Goal: Task Accomplishment & Management: Manage account settings

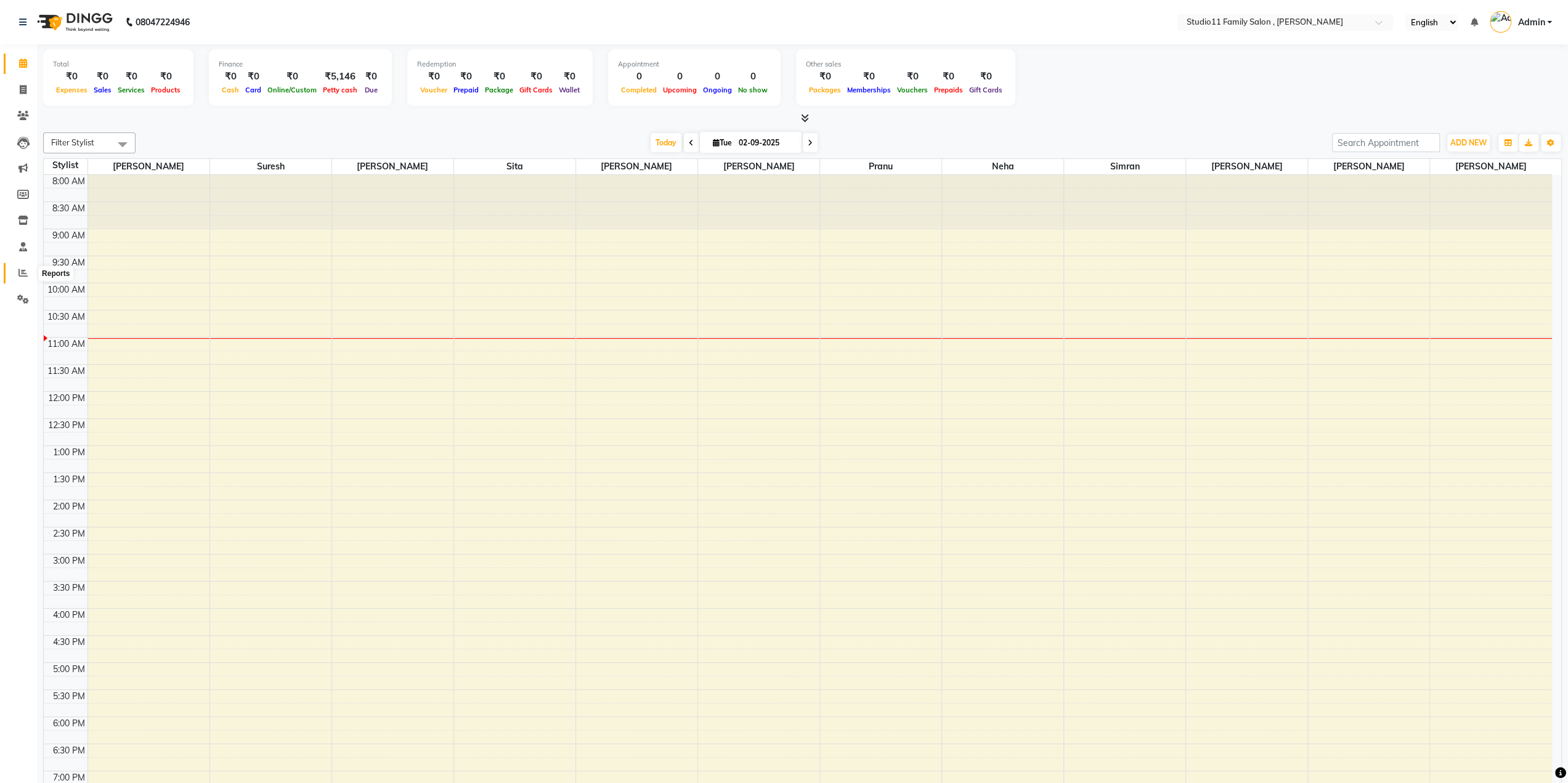
click at [28, 272] on span at bounding box center [24, 273] width 22 height 14
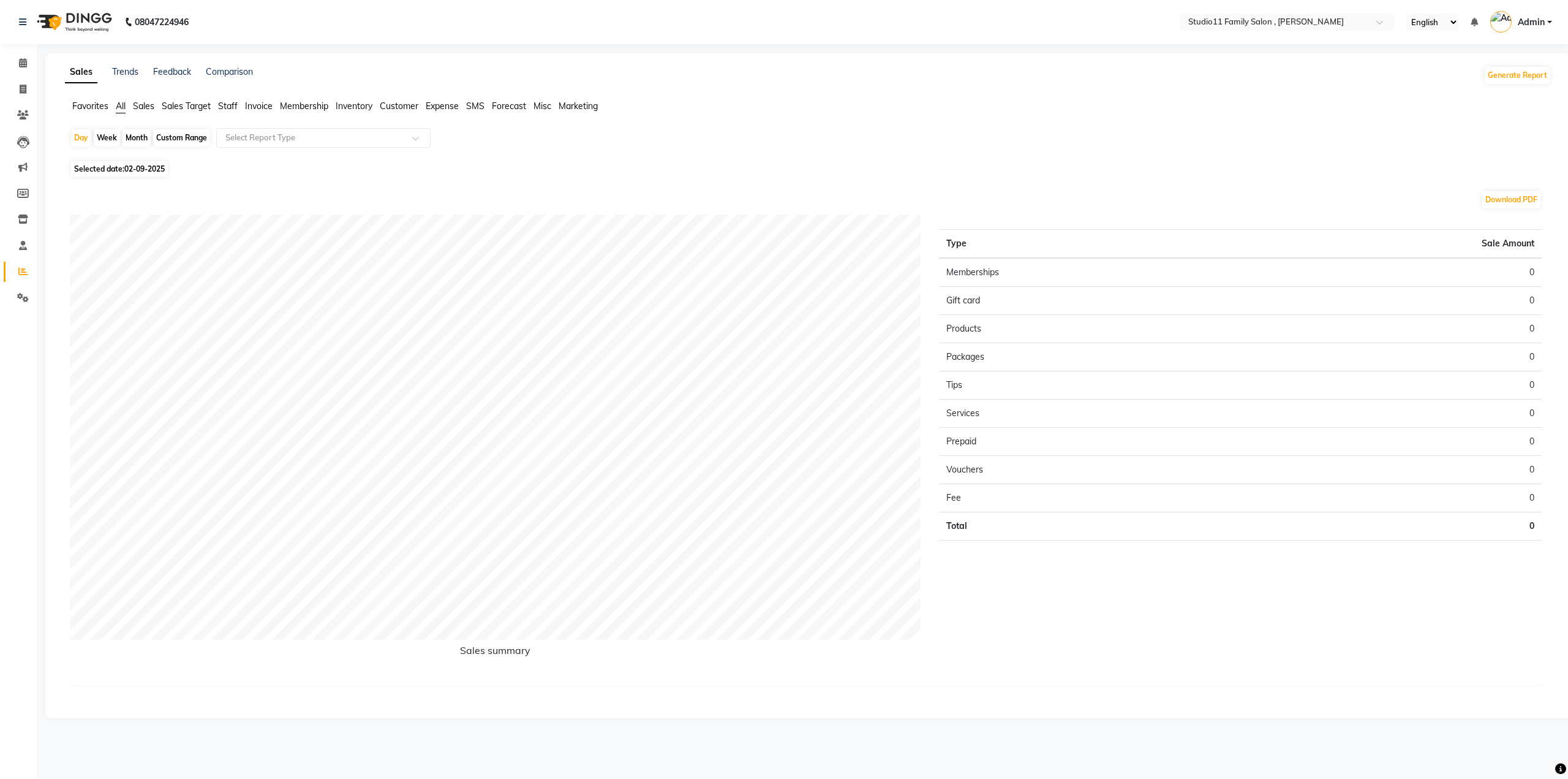
click at [581, 110] on span "Marketing" at bounding box center [579, 106] width 40 height 11
click at [136, 140] on div "Month" at bounding box center [136, 138] width 28 height 17
select select "9"
select select "2025"
click at [77, 187] on button "Previous month" at bounding box center [75, 186] width 10 height 20
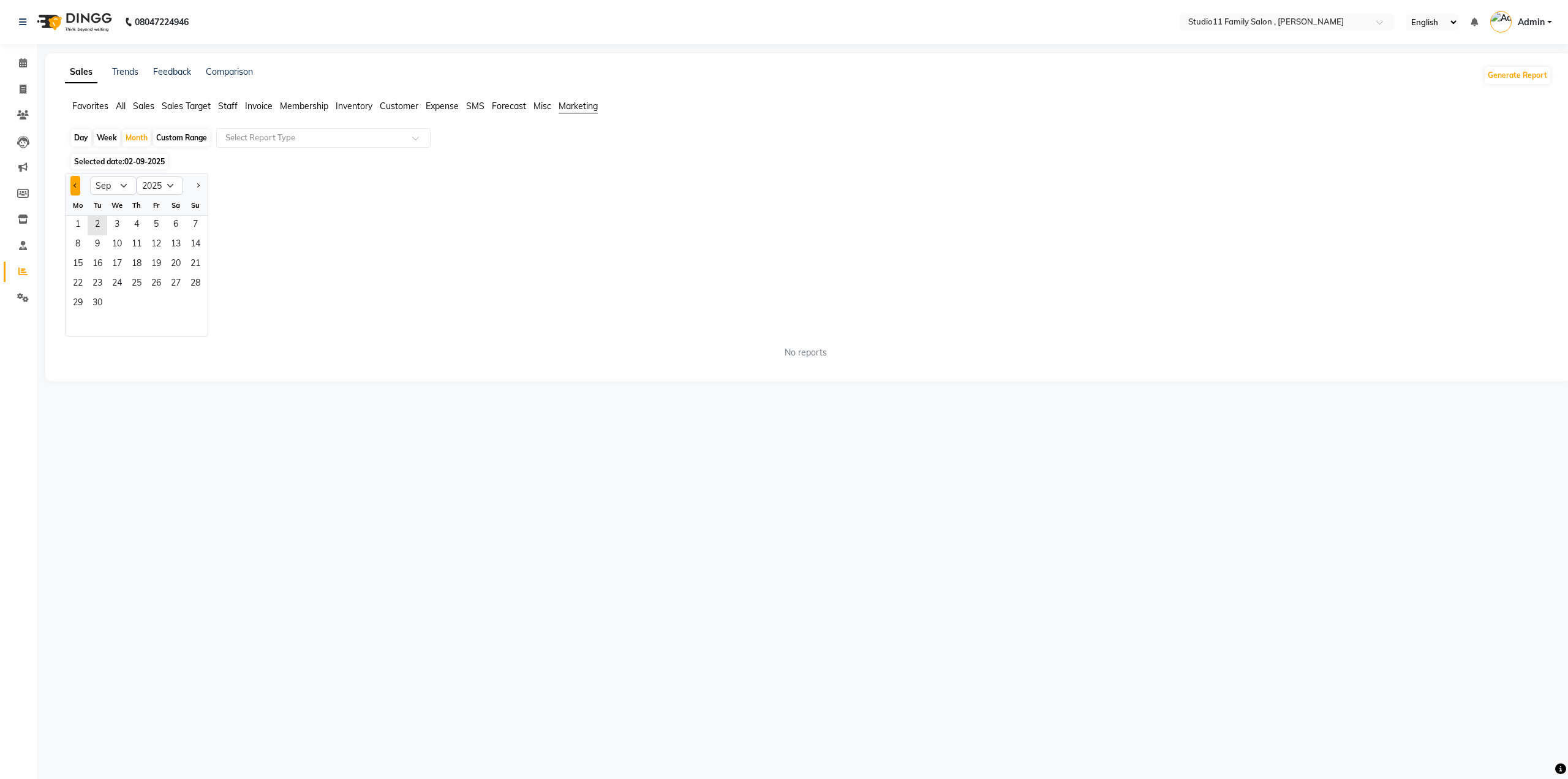
select select "8"
click at [159, 222] on span "1" at bounding box center [157, 225] width 20 height 20
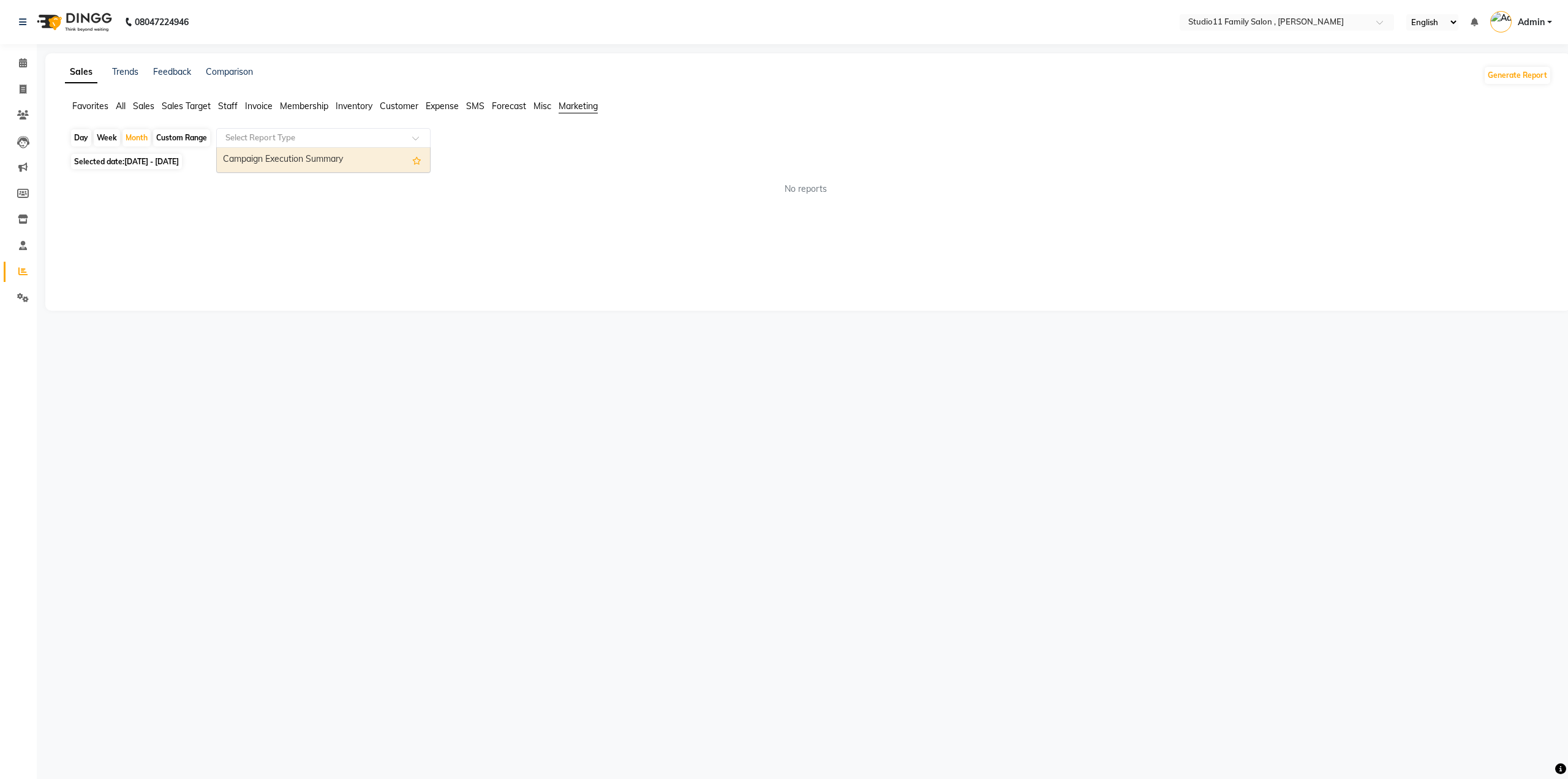
click at [419, 140] on span at bounding box center [419, 141] width 15 height 13
click at [16, 167] on span at bounding box center [23, 168] width 22 height 14
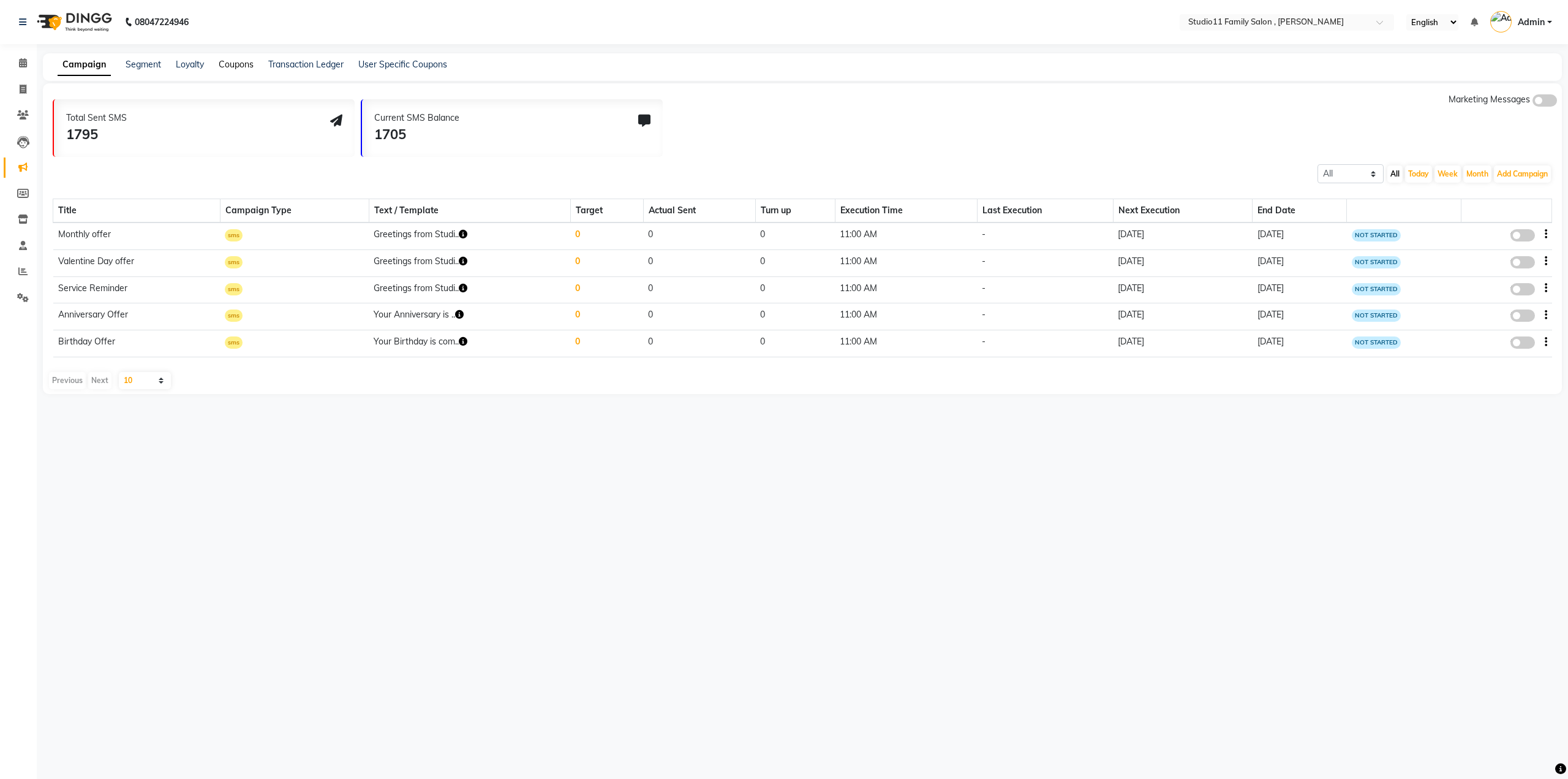
click at [228, 66] on link "Coupons" at bounding box center [236, 64] width 35 height 11
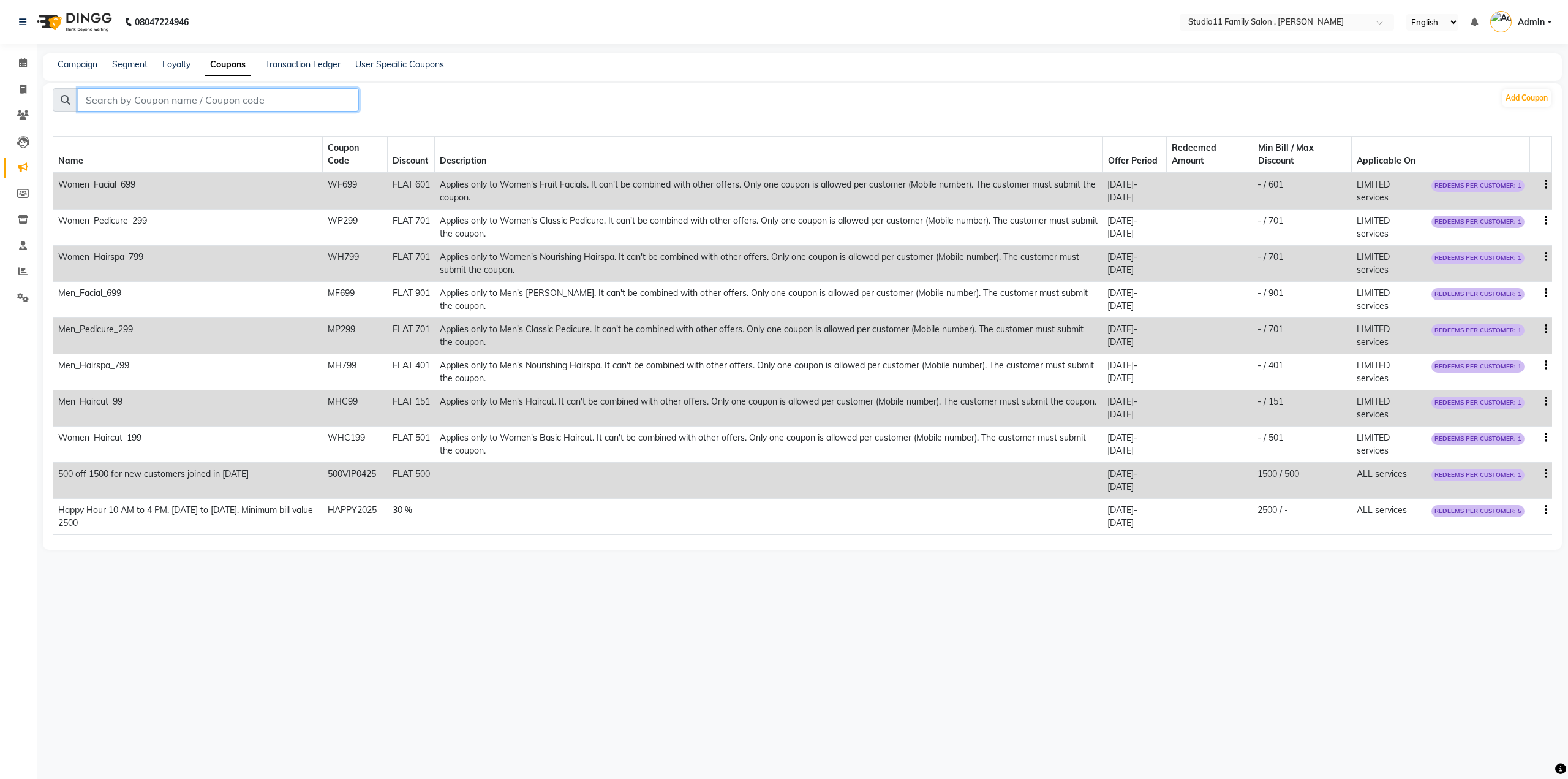
click at [275, 109] on input "text" at bounding box center [218, 100] width 281 height 23
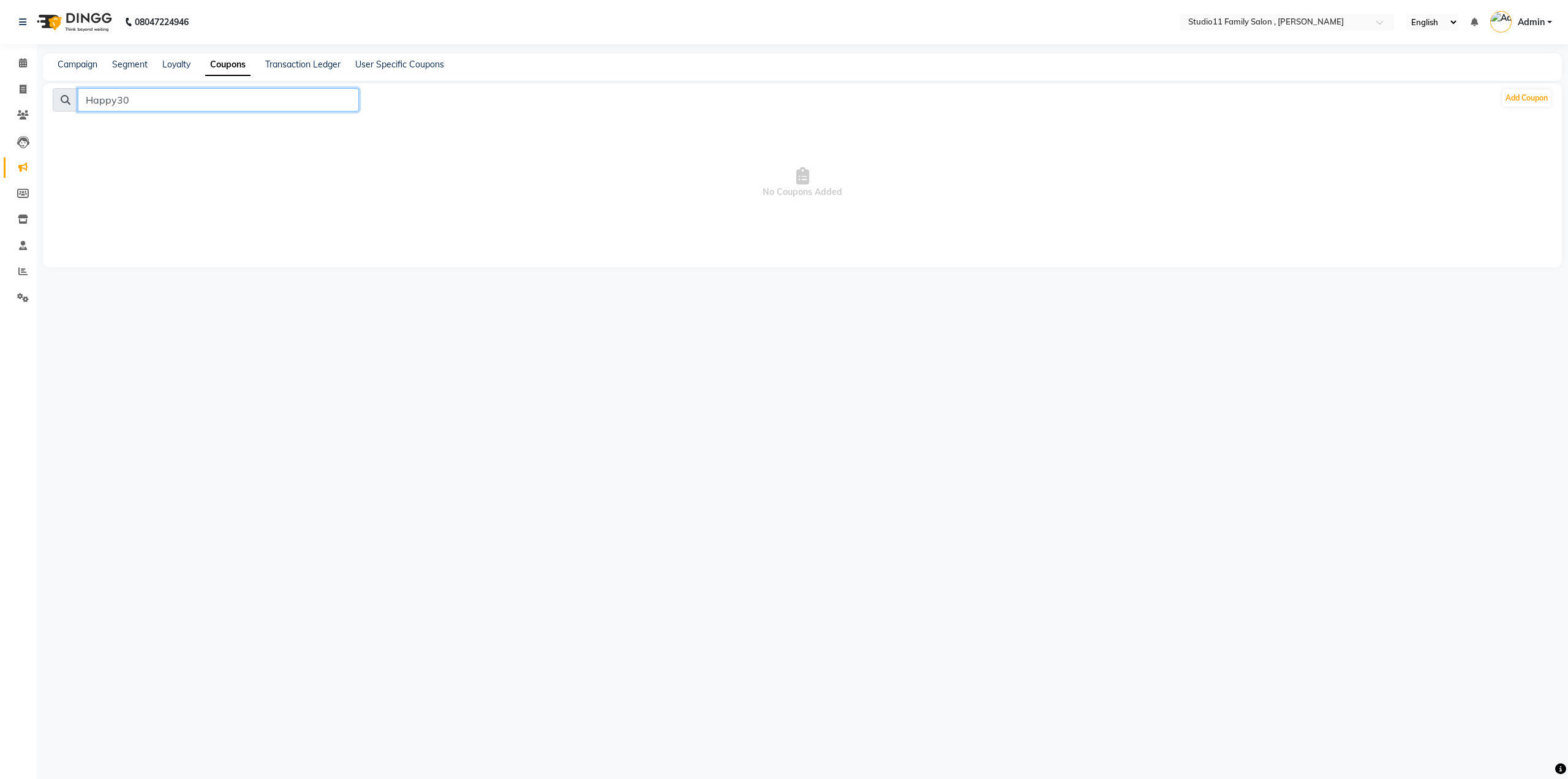
type input "Happy30"
click at [231, 61] on link "Coupons" at bounding box center [228, 65] width 45 height 22
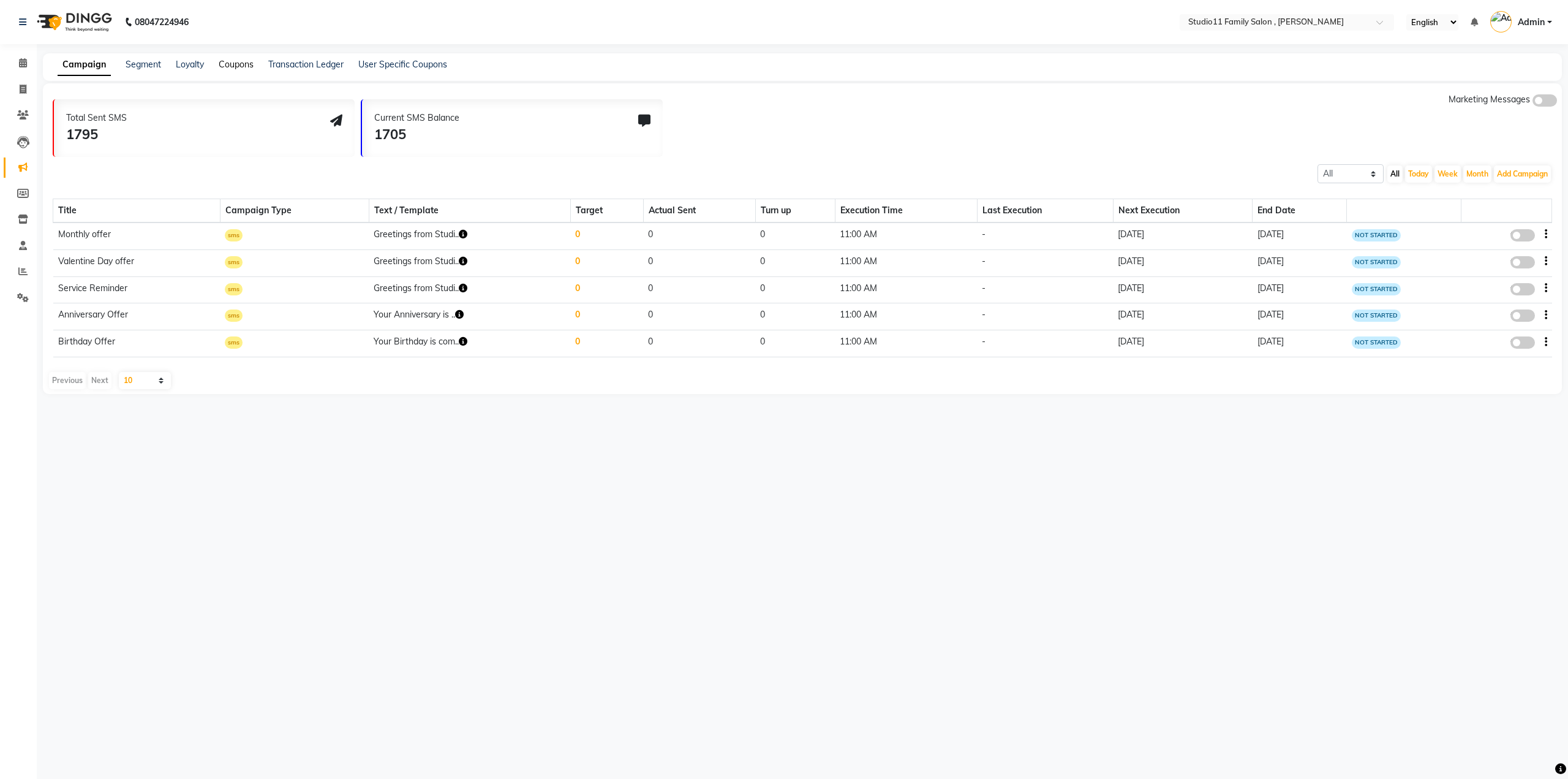
click at [237, 61] on link "Coupons" at bounding box center [236, 64] width 35 height 11
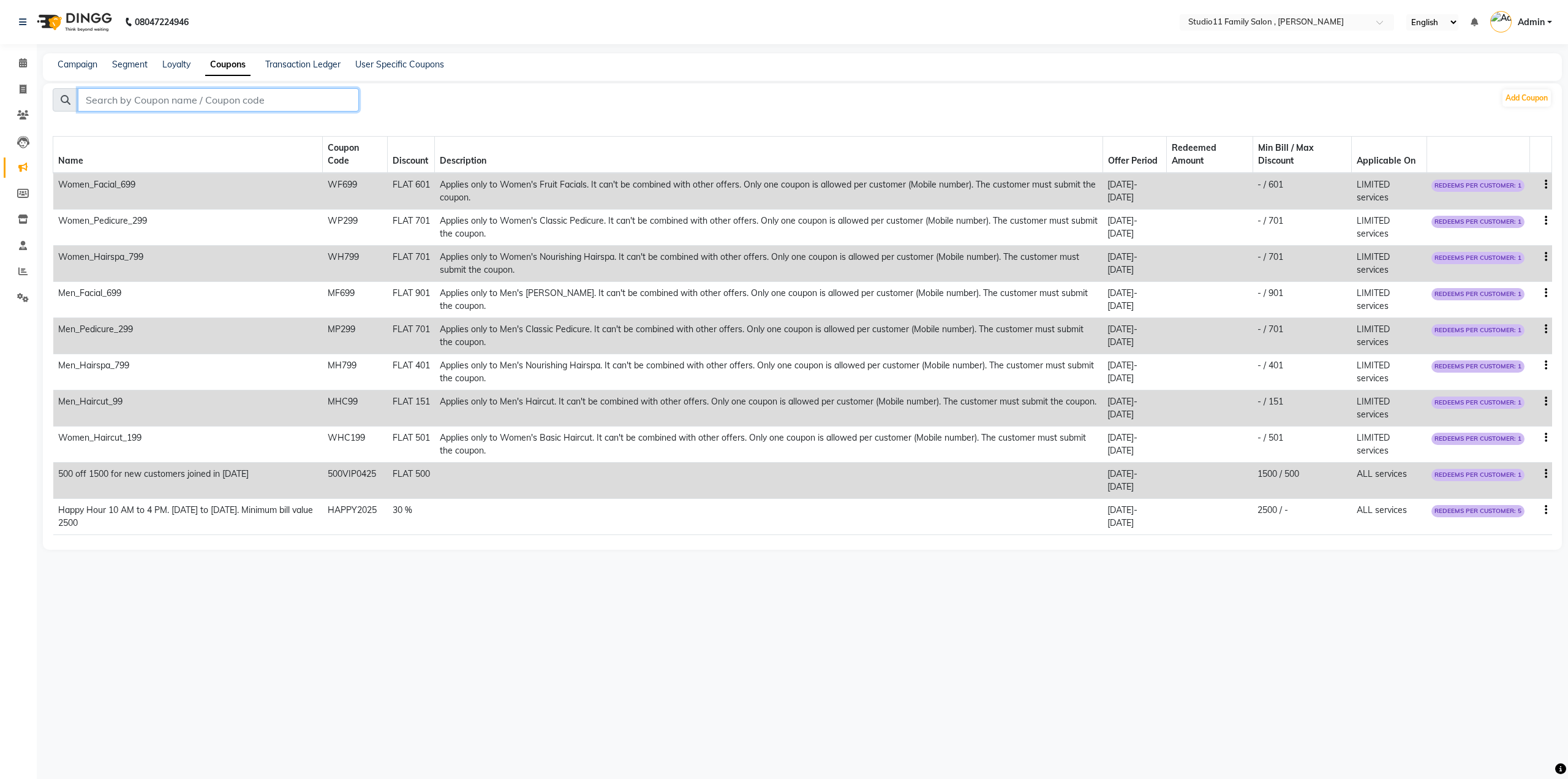
click at [174, 97] on input "text" at bounding box center [218, 100] width 281 height 23
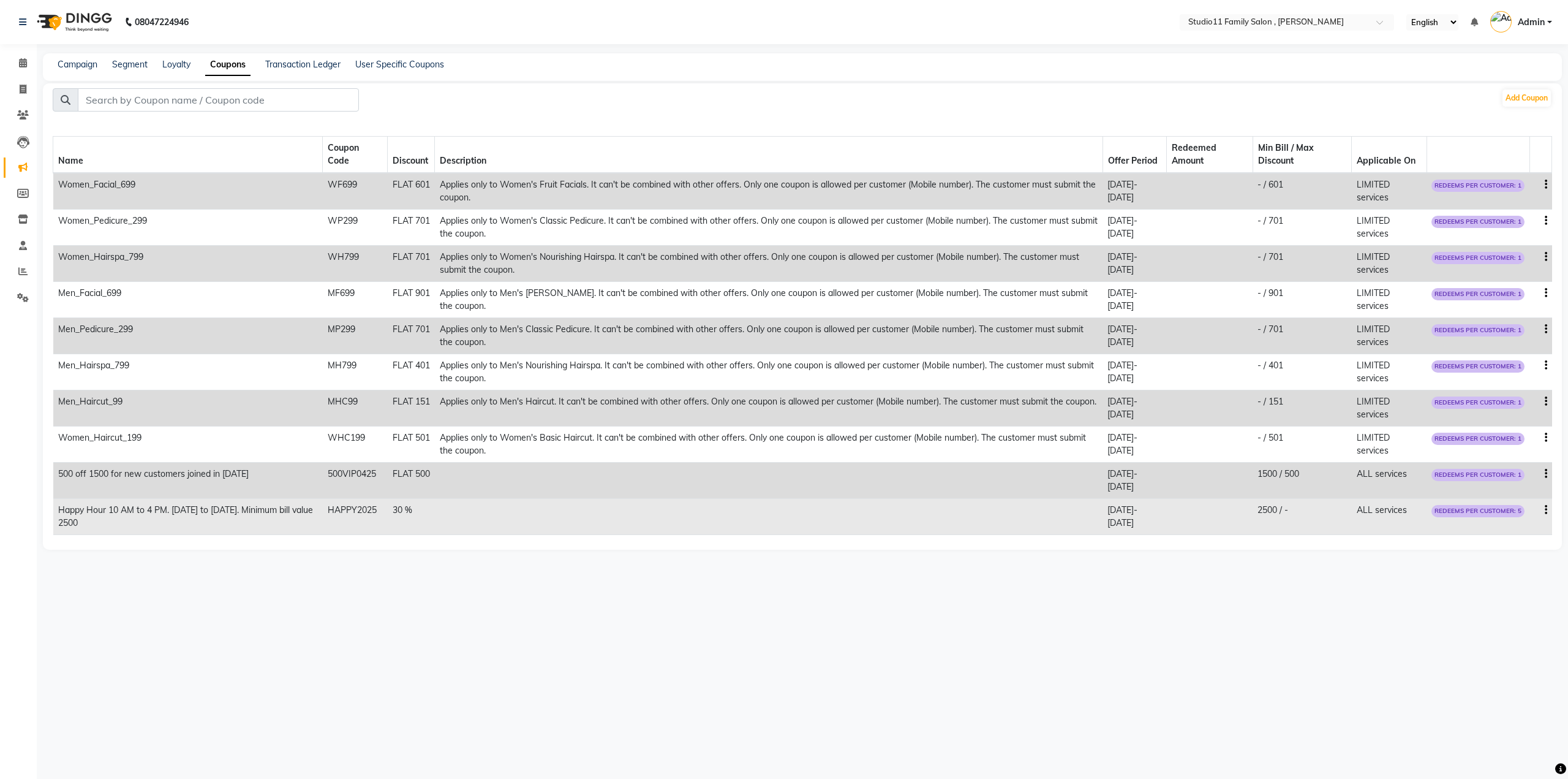
click at [362, 512] on td "HAPPY2025" at bounding box center [356, 517] width 65 height 36
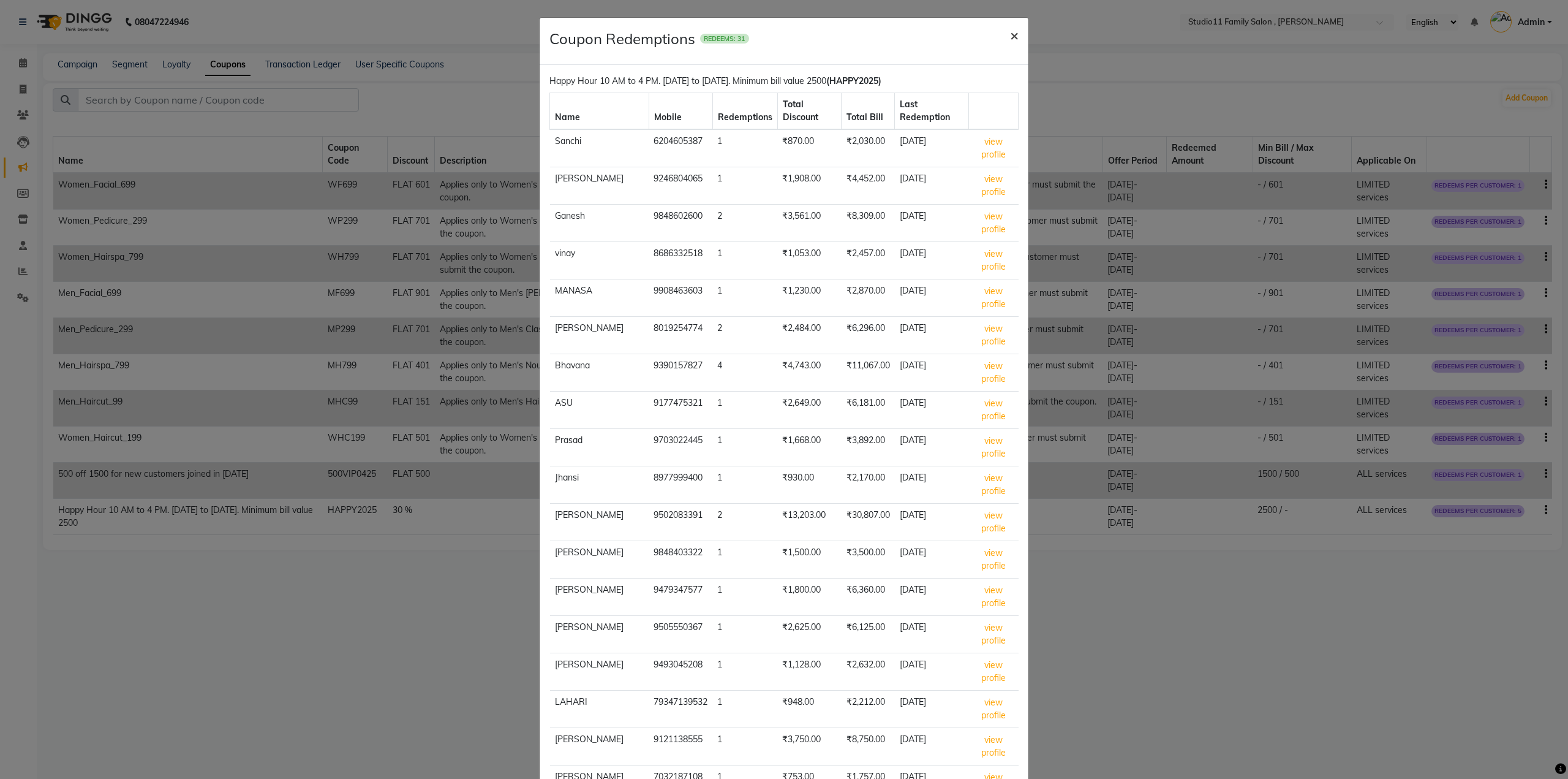
click at [1010, 33] on span "×" at bounding box center [1014, 35] width 9 height 18
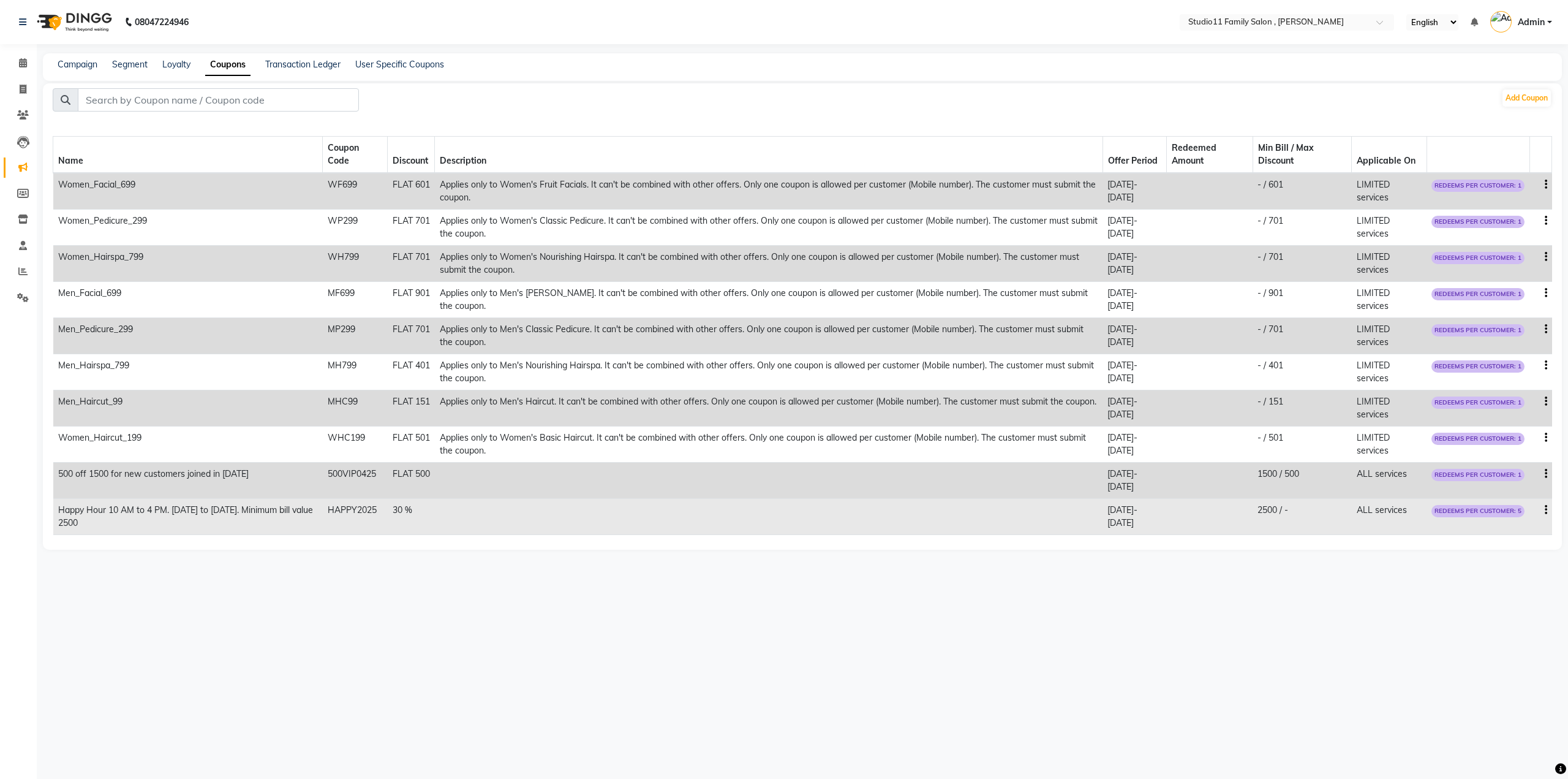
click at [350, 507] on td "HAPPY2025" at bounding box center [356, 517] width 65 height 36
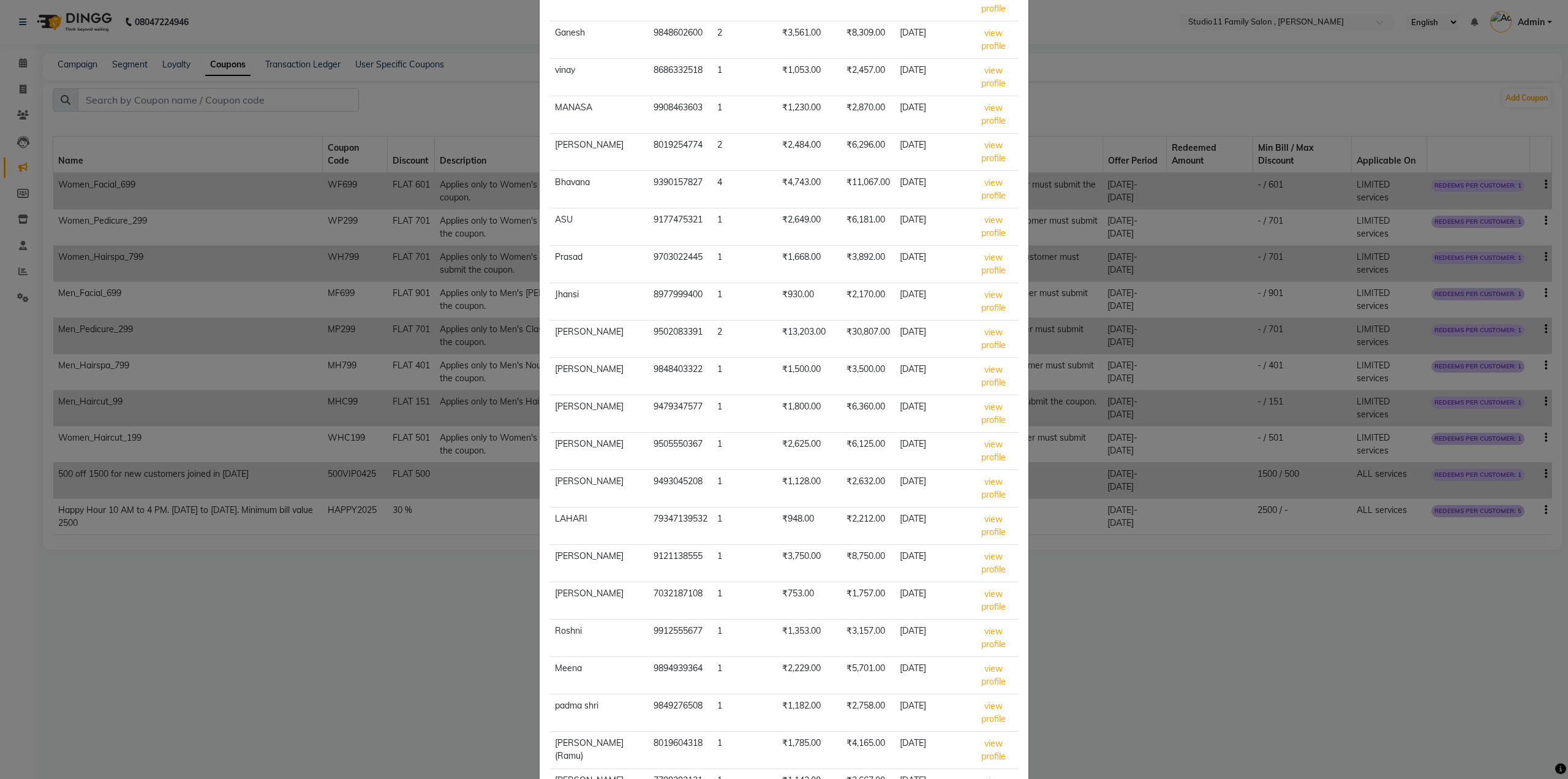
scroll to position [184, 0]
click at [777, 631] on td "₹1,353.00" at bounding box center [808, 638] width 64 height 38
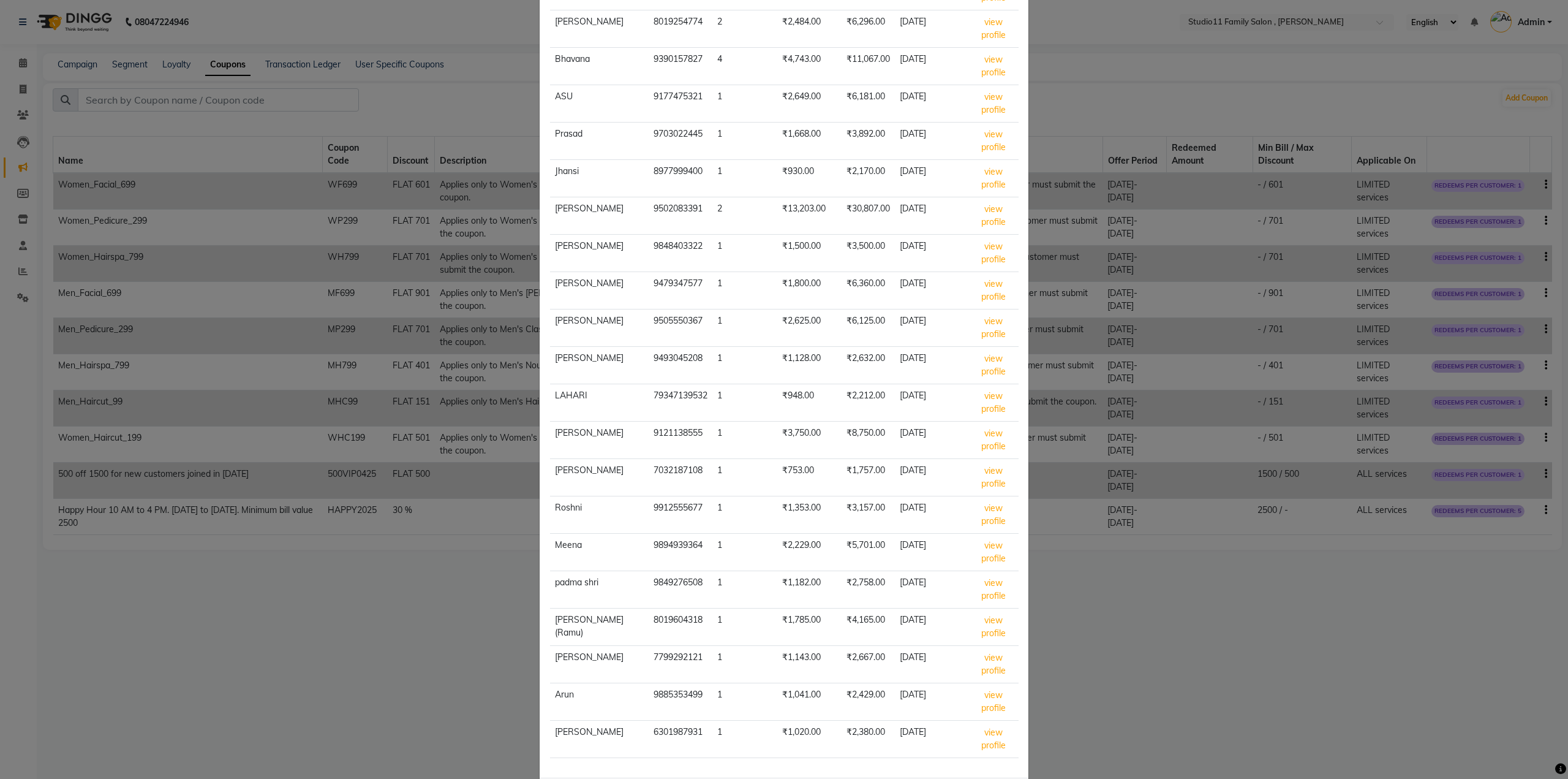
scroll to position [0, 0]
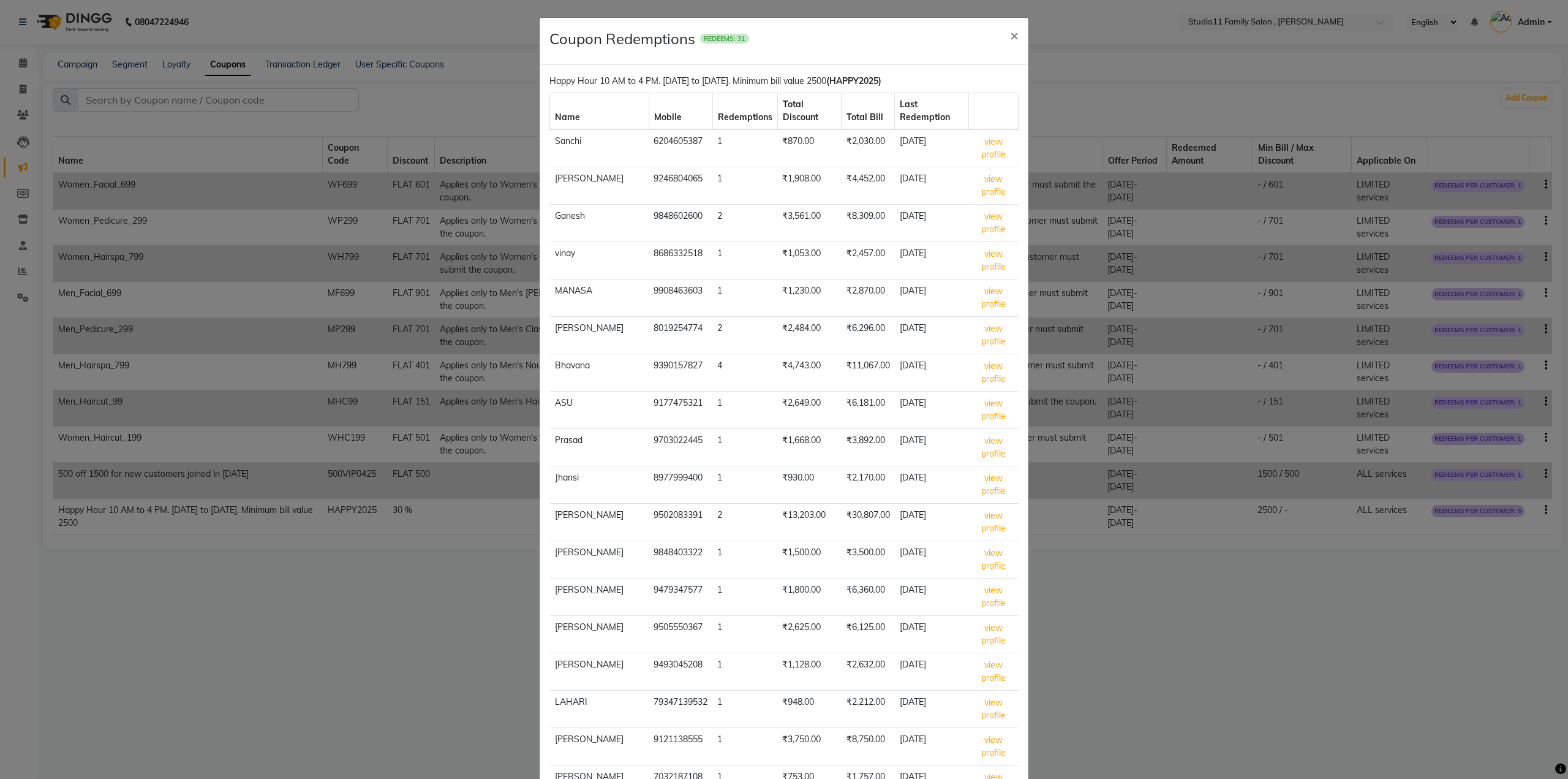
click at [436, 627] on ngb-modal-window "Coupon Redemptions REDEEMS: 31 × Happy Hour 10 AM to 4 PM. [DATE] to [DATE]. Mi…" at bounding box center [784, 389] width 1568 height 779
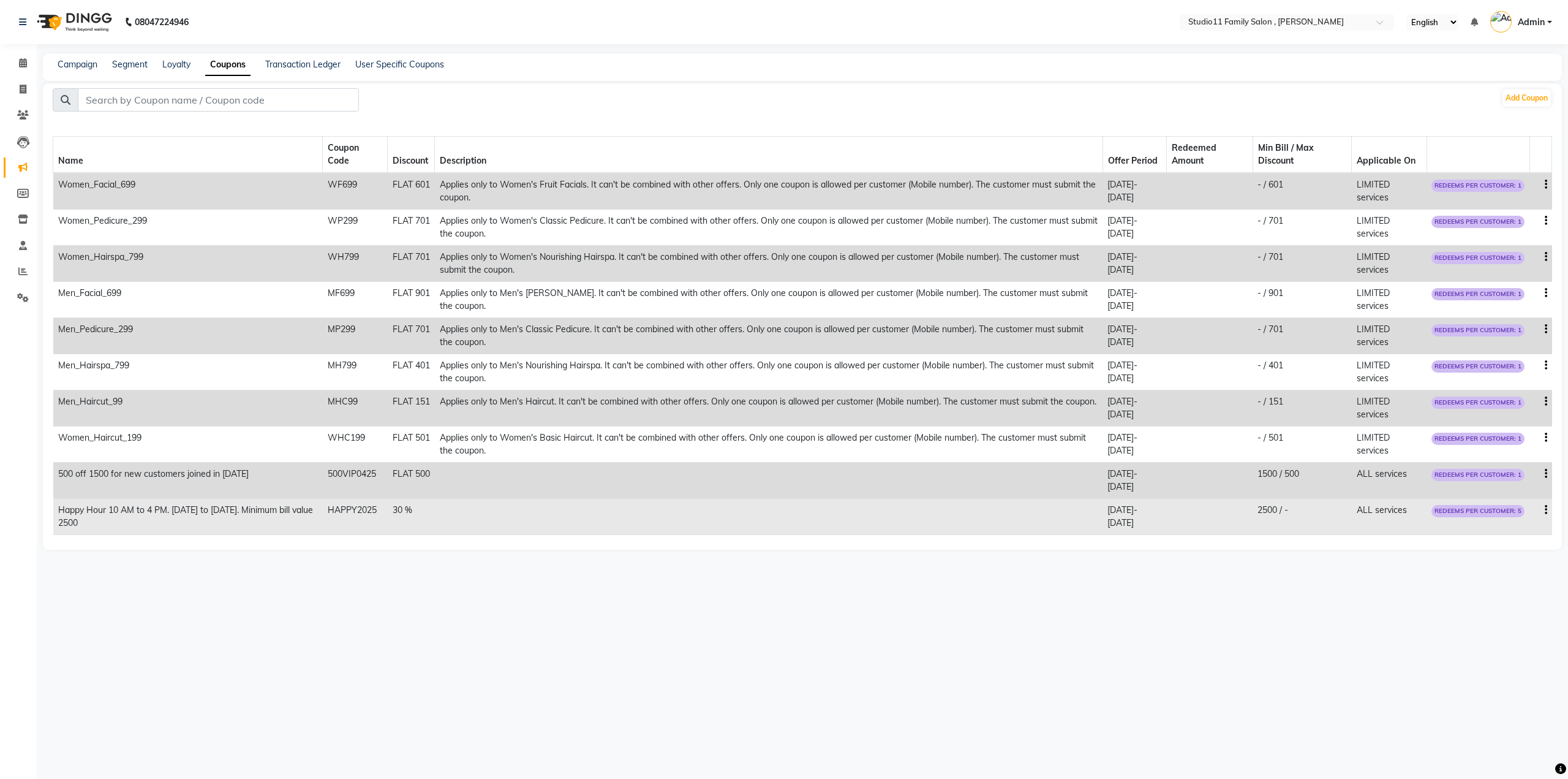
click at [293, 507] on td "Happy Hour 10 AM to 4 PM. [DATE] to [DATE]. Minimum bill value 2500" at bounding box center [187, 517] width 269 height 36
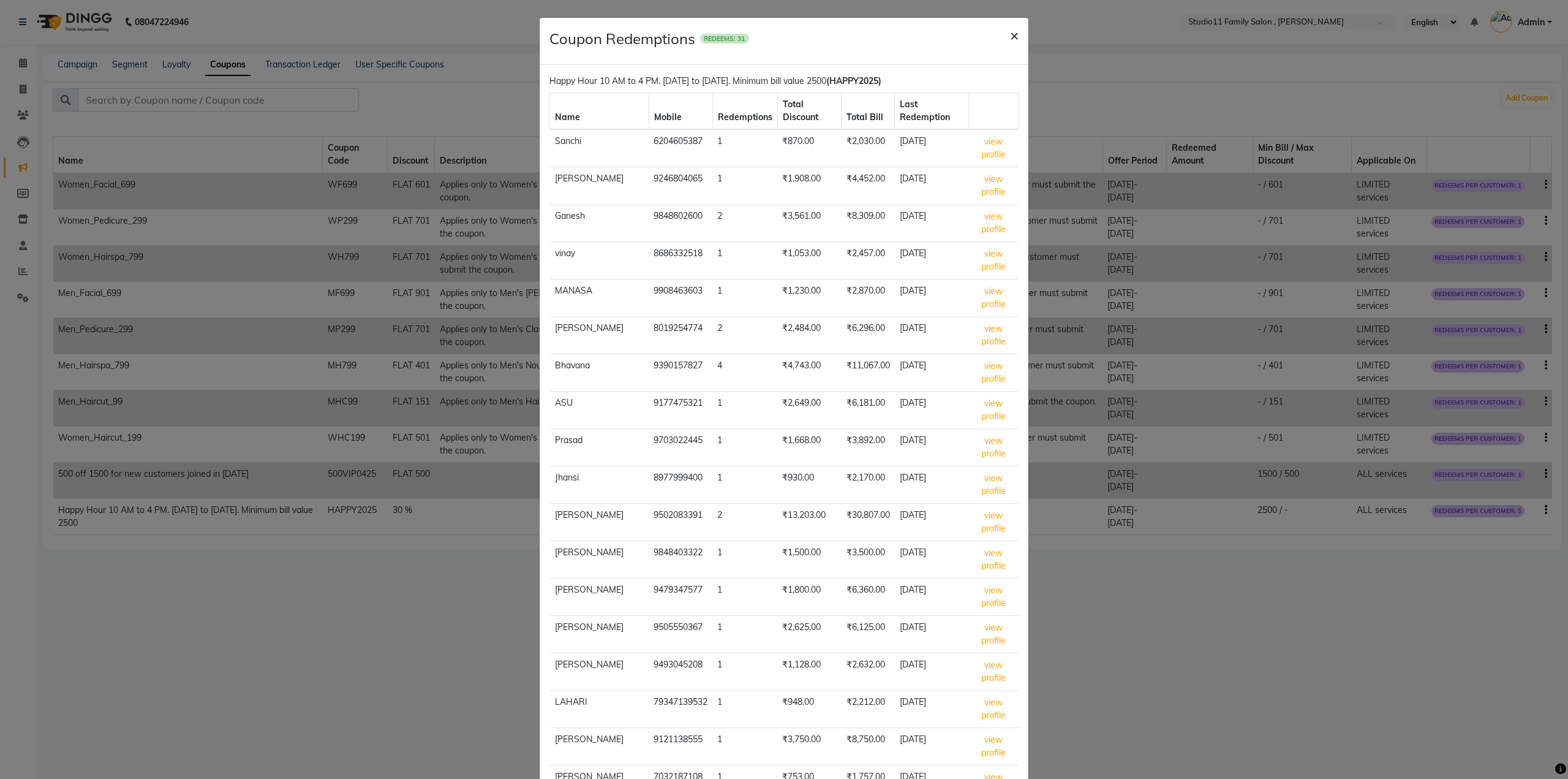
click at [1010, 34] on span "×" at bounding box center [1014, 35] width 9 height 18
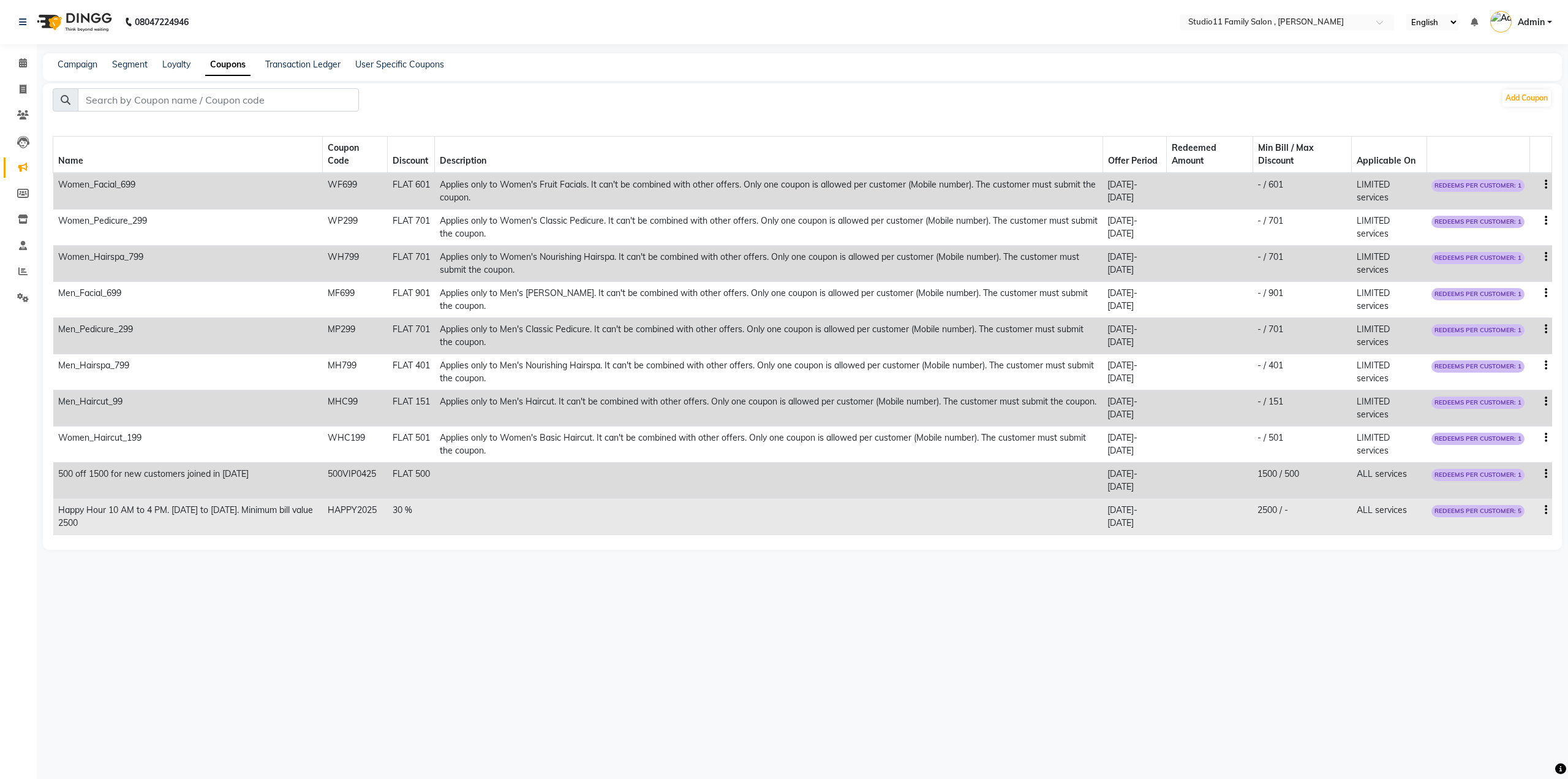
click at [1107, 523] on span "[DATE]" at bounding box center [1120, 522] width 26 height 11
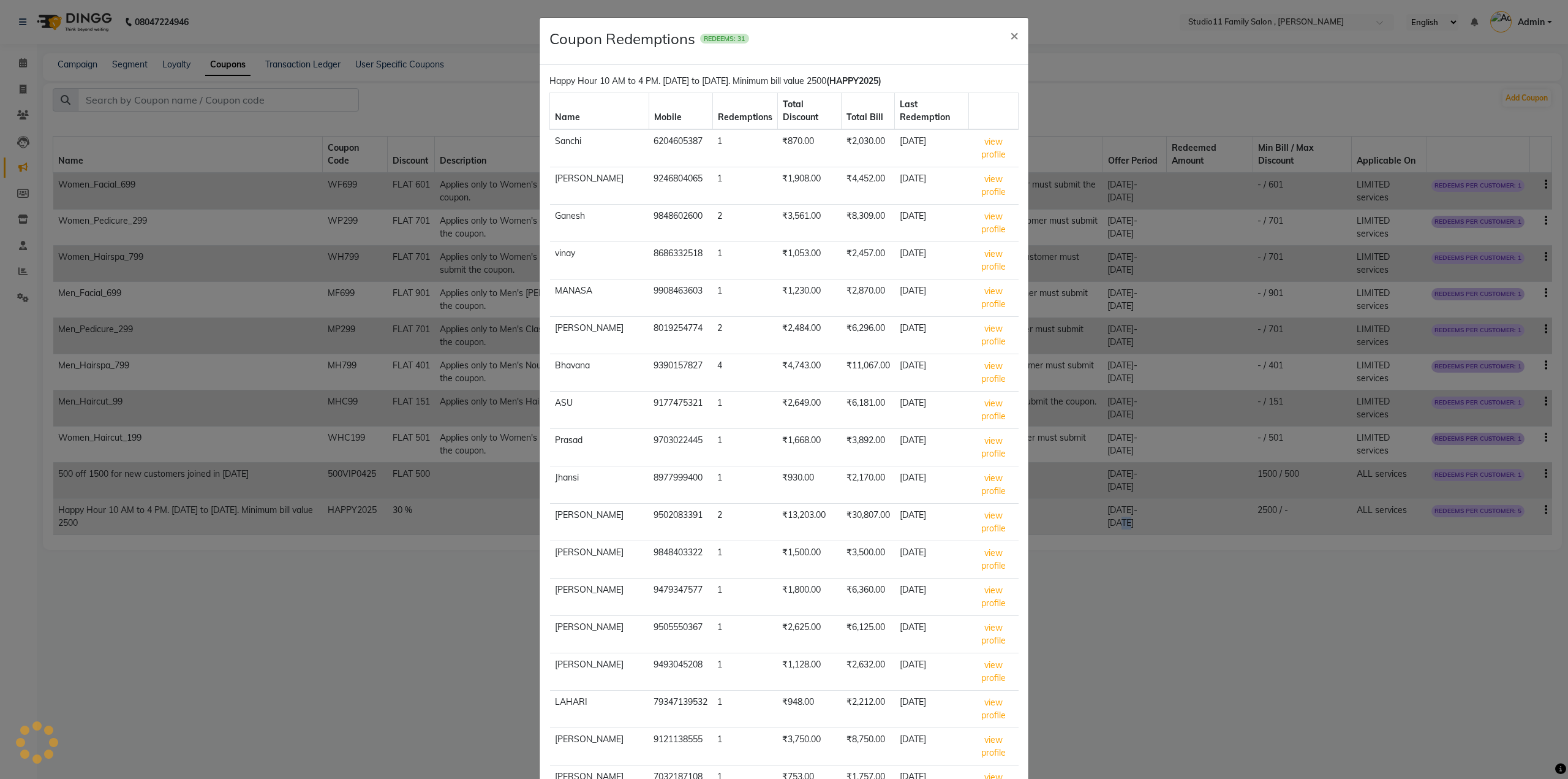
click at [1091, 523] on ngb-modal-window "Coupon Redemptions REDEEMS: 31 × Happy Hour 10 AM to 4 PM. [DATE] to [DATE]. Mi…" at bounding box center [784, 389] width 1568 height 779
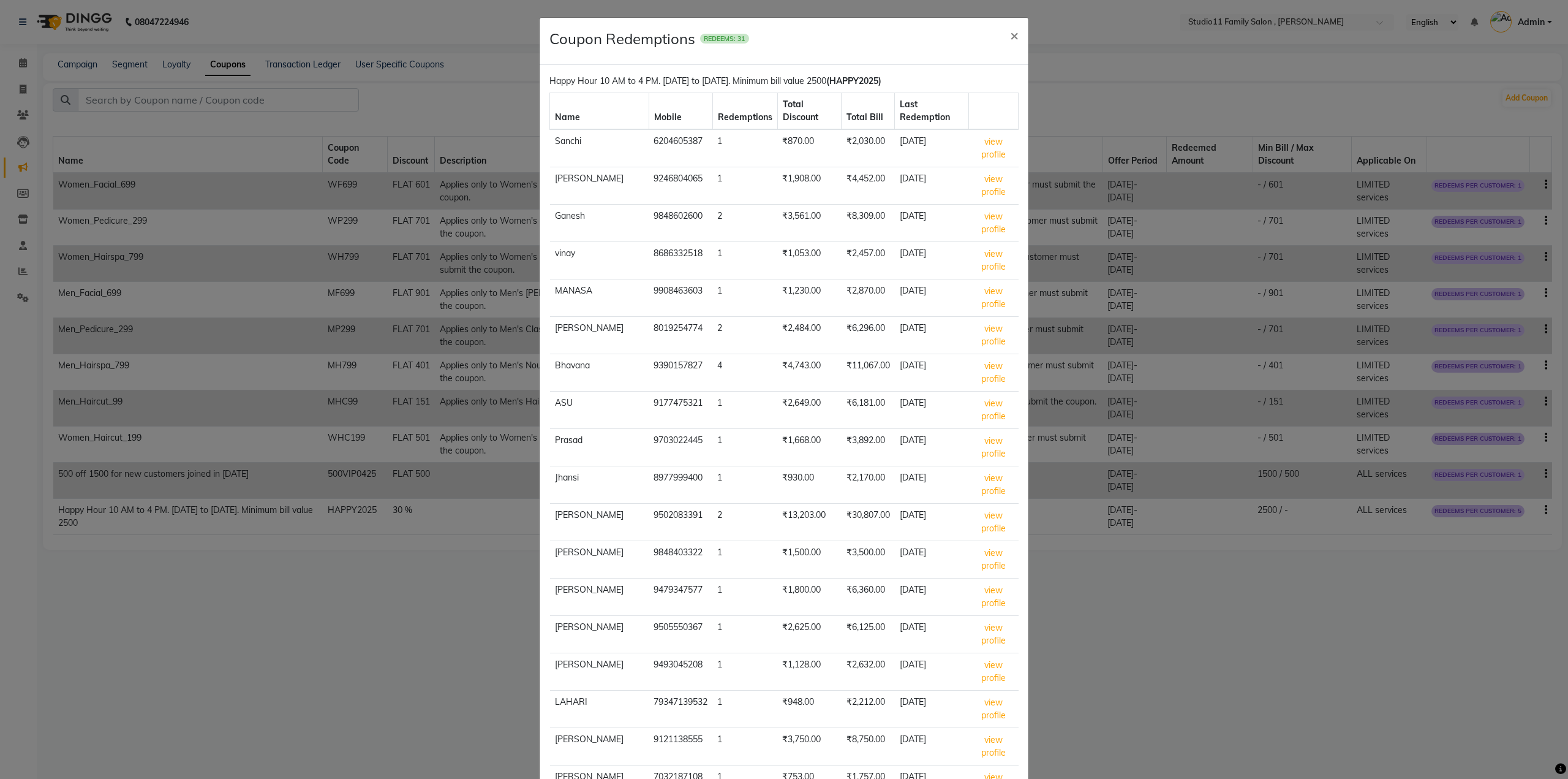
click at [1096, 565] on ngb-modal-window "Coupon Redemptions REDEEMS: 31 × Happy Hour 10 AM to 4 PM. [DATE] to [DATE]. Mi…" at bounding box center [784, 389] width 1568 height 779
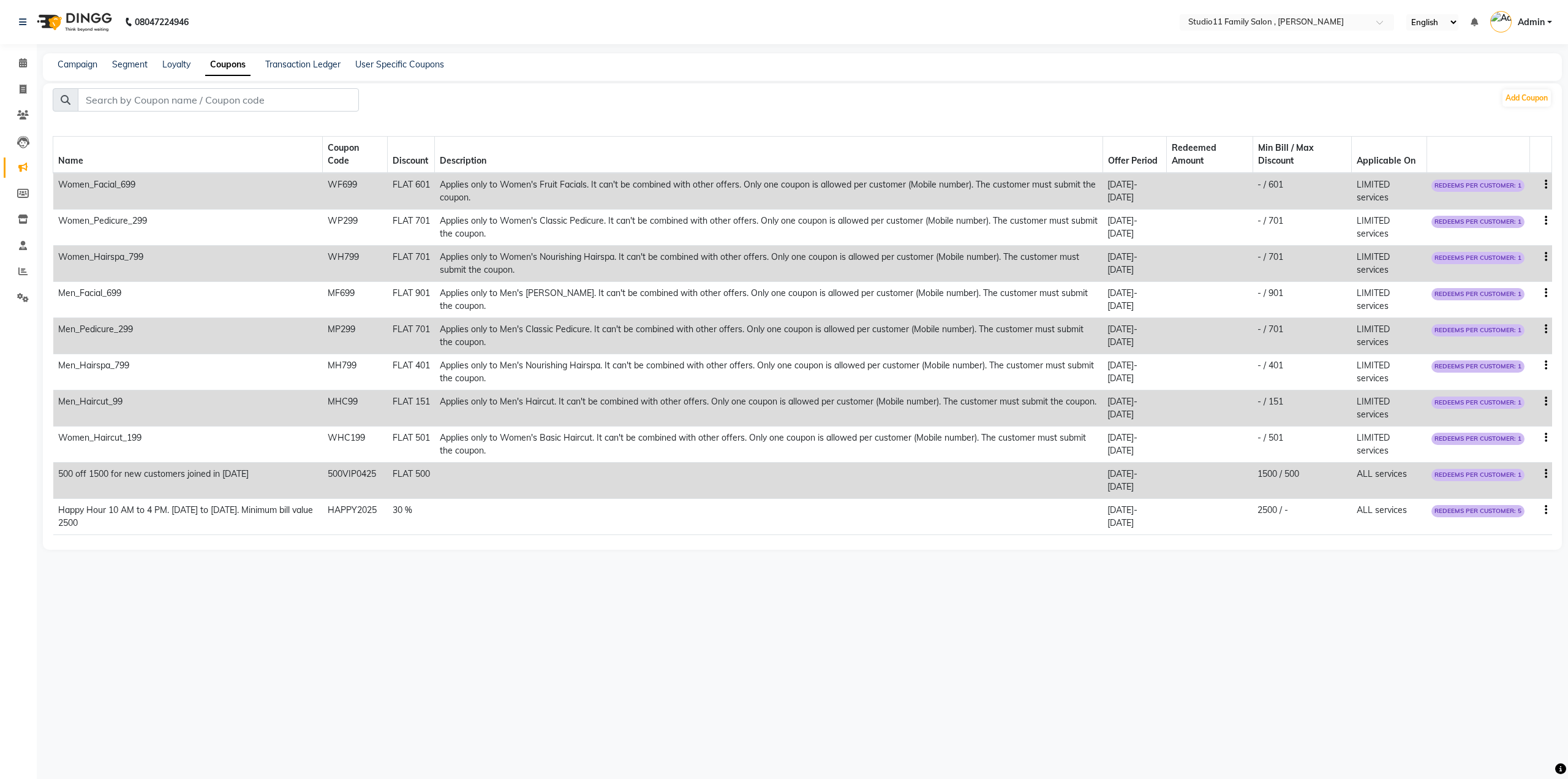
click at [1007, 31] on nav "08047224946 Select Location × Studio11 Family Salon , Aditya Nagar English ENGL…" at bounding box center [784, 22] width 1568 height 44
click at [20, 91] on icon at bounding box center [23, 89] width 6 height 9
select select "7303"
select select "service"
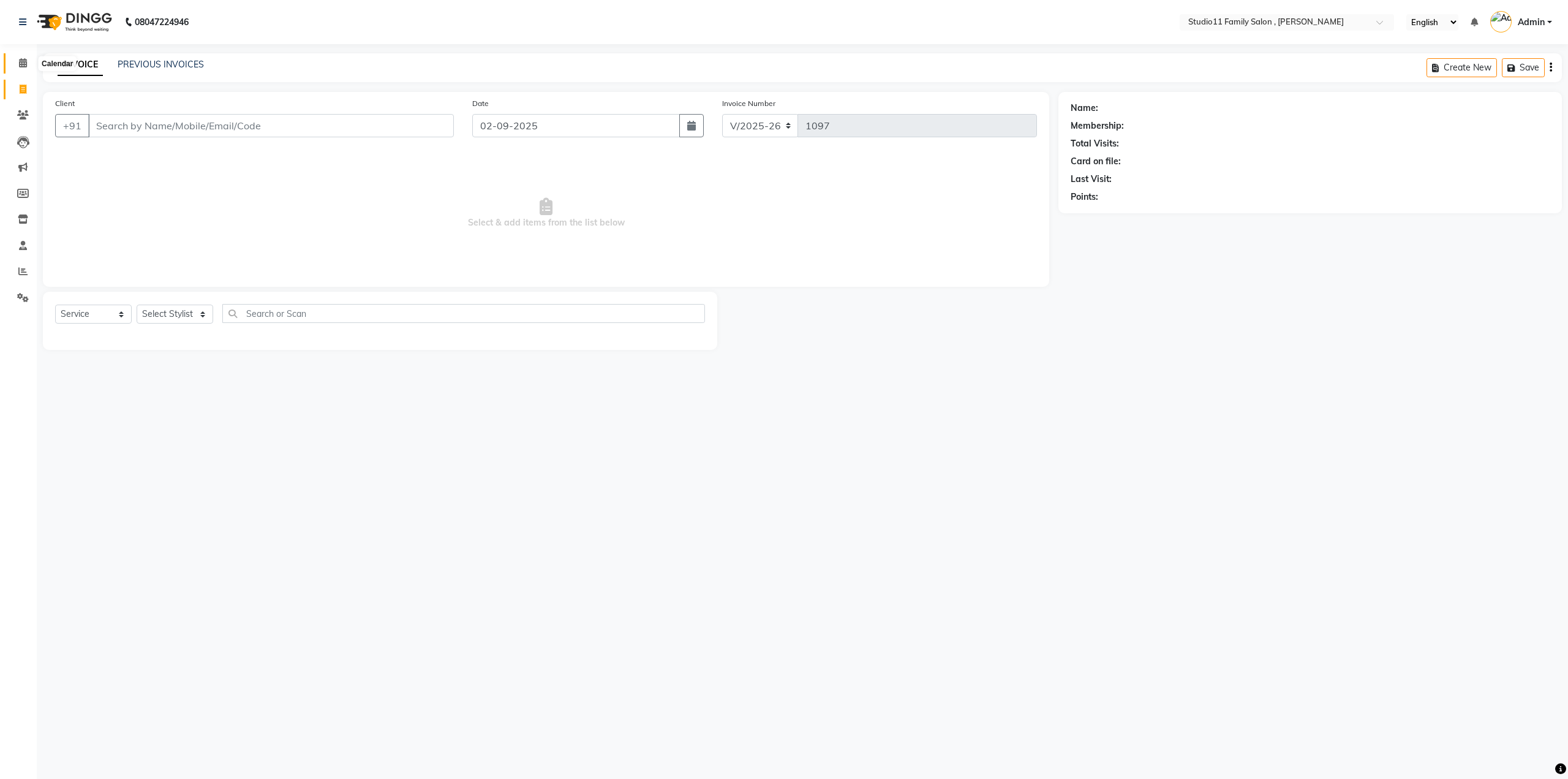
click at [24, 64] on icon at bounding box center [23, 63] width 8 height 9
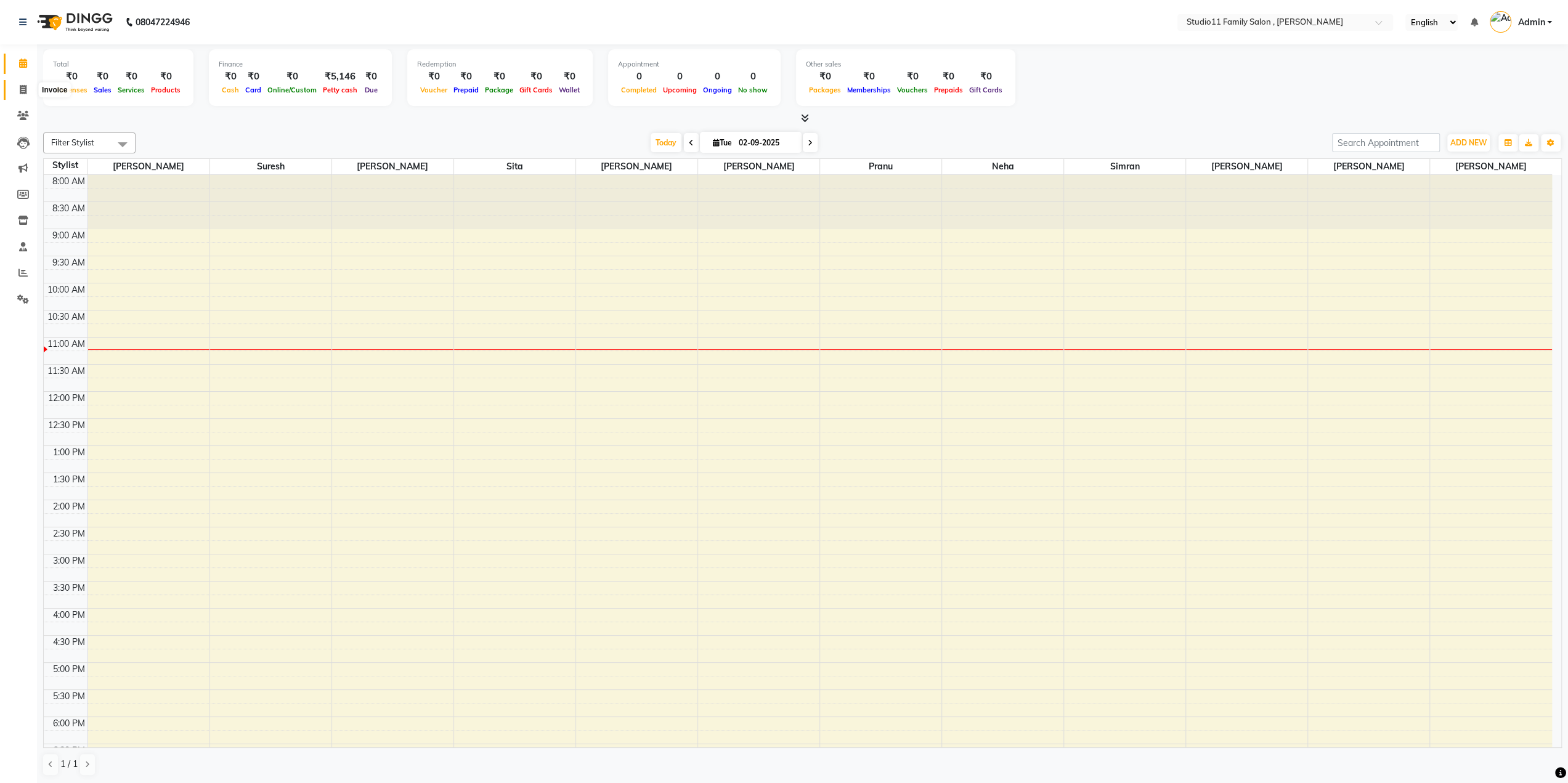
drag, startPoint x: 445, startPoint y: 368, endPoint x: 20, endPoint y: 88, distance: 508.9
click at [20, 88] on span at bounding box center [24, 91] width 22 height 14
select select "7303"
select select "service"
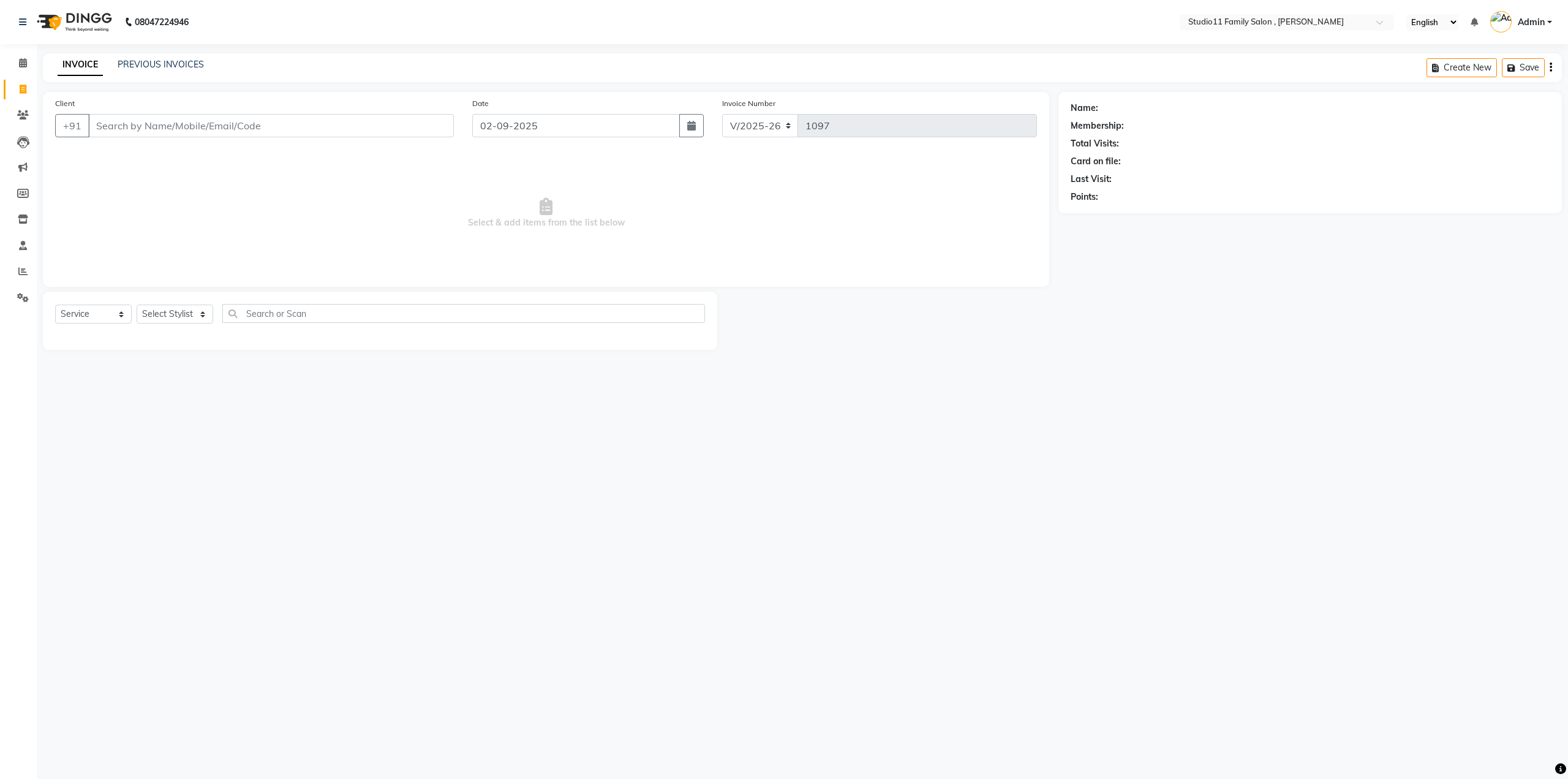
click at [237, 120] on input "Client" at bounding box center [271, 126] width 365 height 23
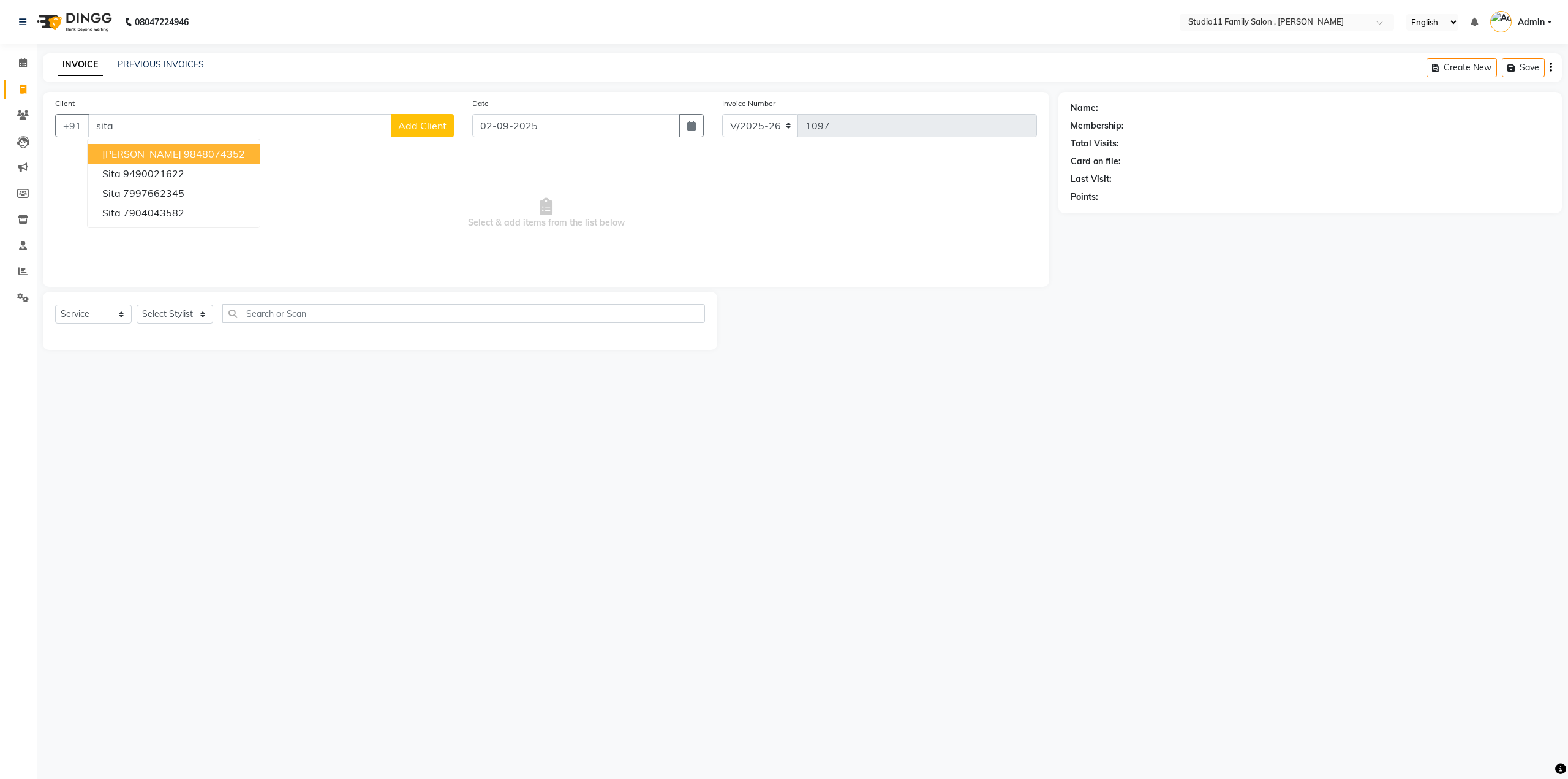
click at [131, 159] on span "[PERSON_NAME]" at bounding box center [142, 154] width 79 height 13
type input "9848074352"
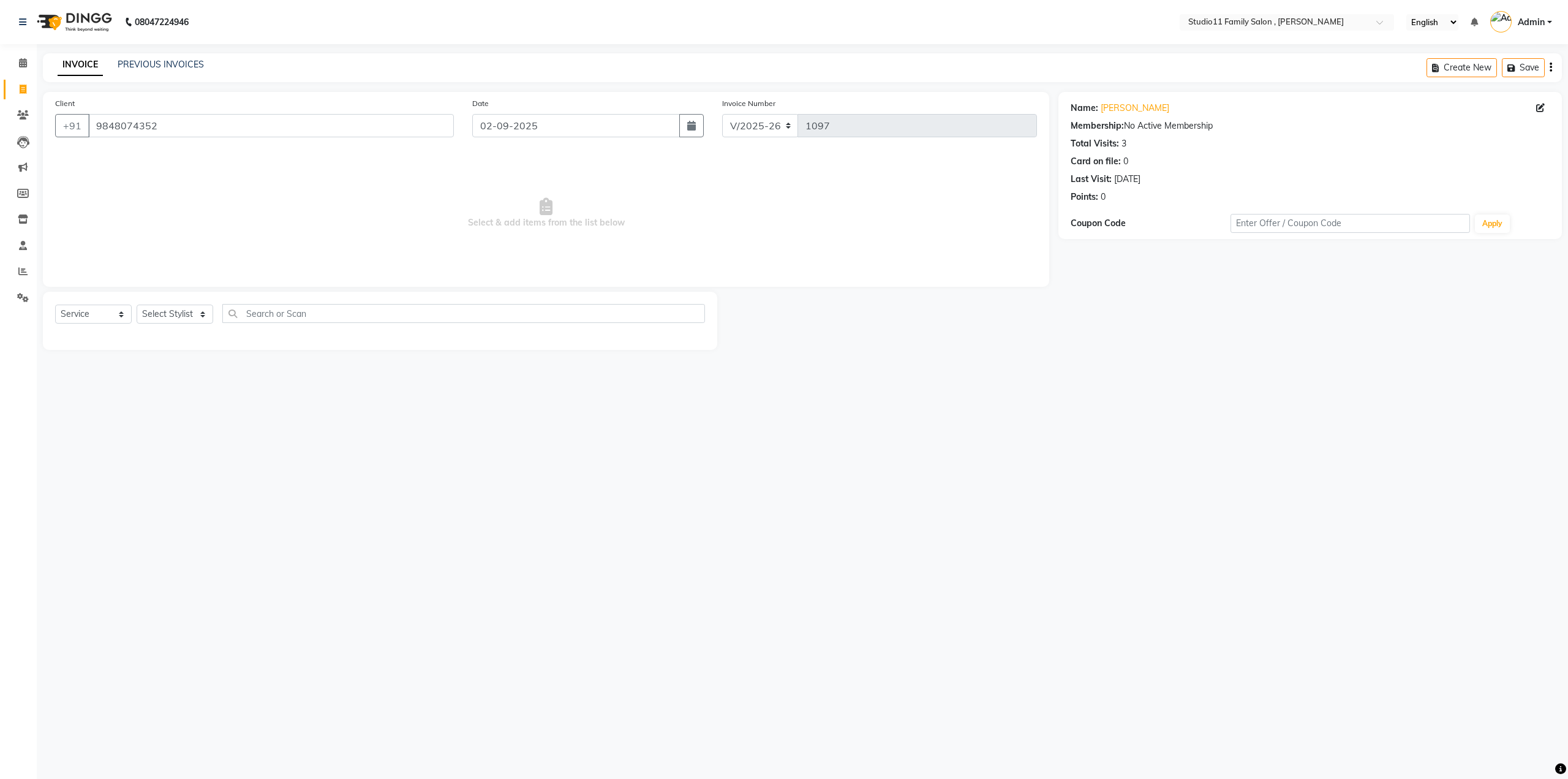
click at [1530, 25] on span "Admin" at bounding box center [1531, 23] width 27 height 13
click at [1501, 84] on link "Sign out" at bounding box center [1489, 87] width 113 height 19
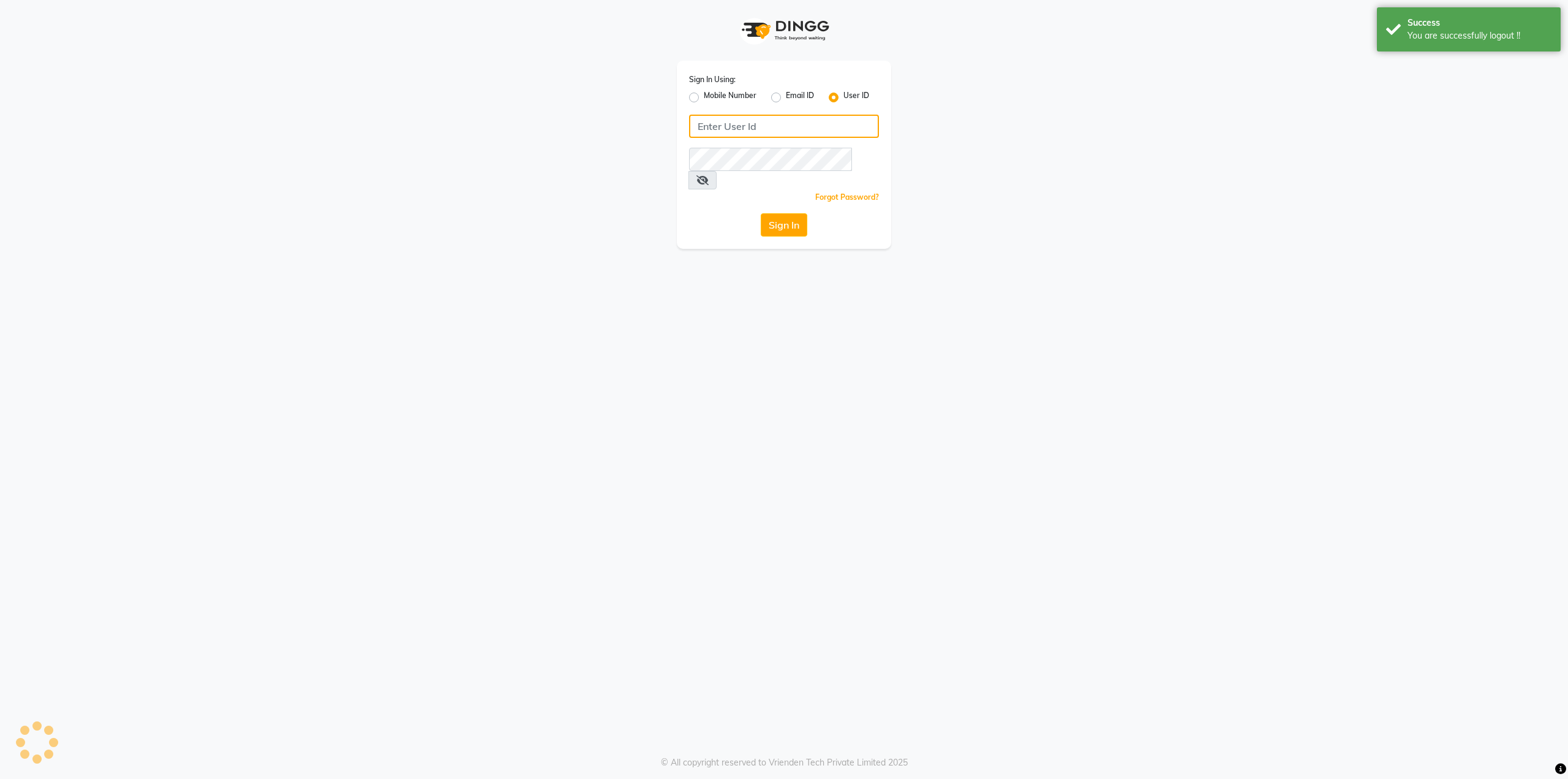
type input "9536798067"
click at [704, 99] on label "Mobile Number" at bounding box center [730, 97] width 53 height 14
click at [704, 98] on input "Mobile Number" at bounding box center [707, 94] width 8 height 8
radio input "true"
radio input "false"
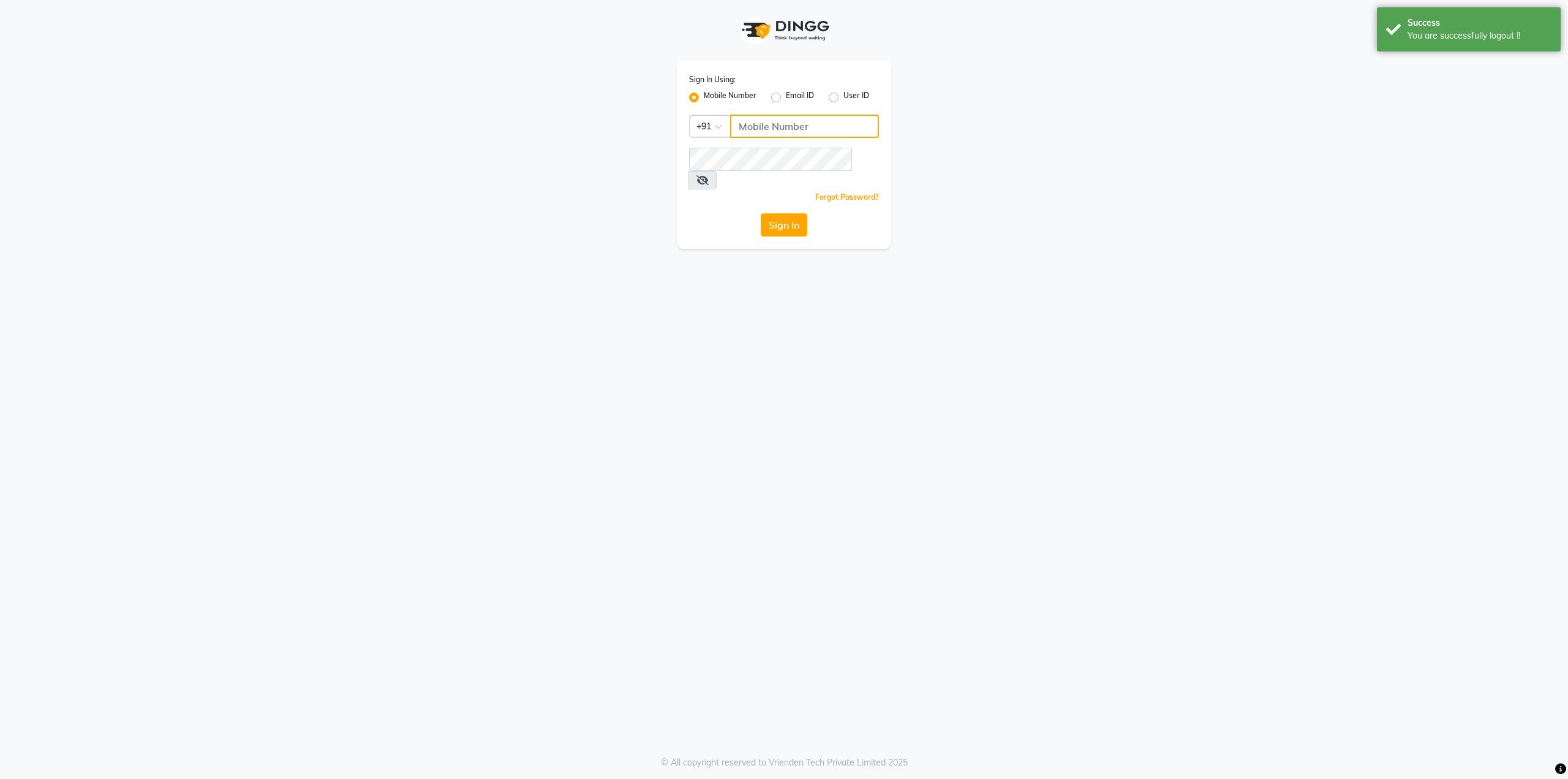
click at [750, 121] on input "Username" at bounding box center [804, 126] width 149 height 23
click at [783, 213] on button "Sign In" at bounding box center [784, 225] width 47 height 23
click at [743, 118] on input "Username" at bounding box center [804, 126] width 149 height 23
type input "8309762273"
click at [708, 176] on icon at bounding box center [703, 180] width 13 height 10
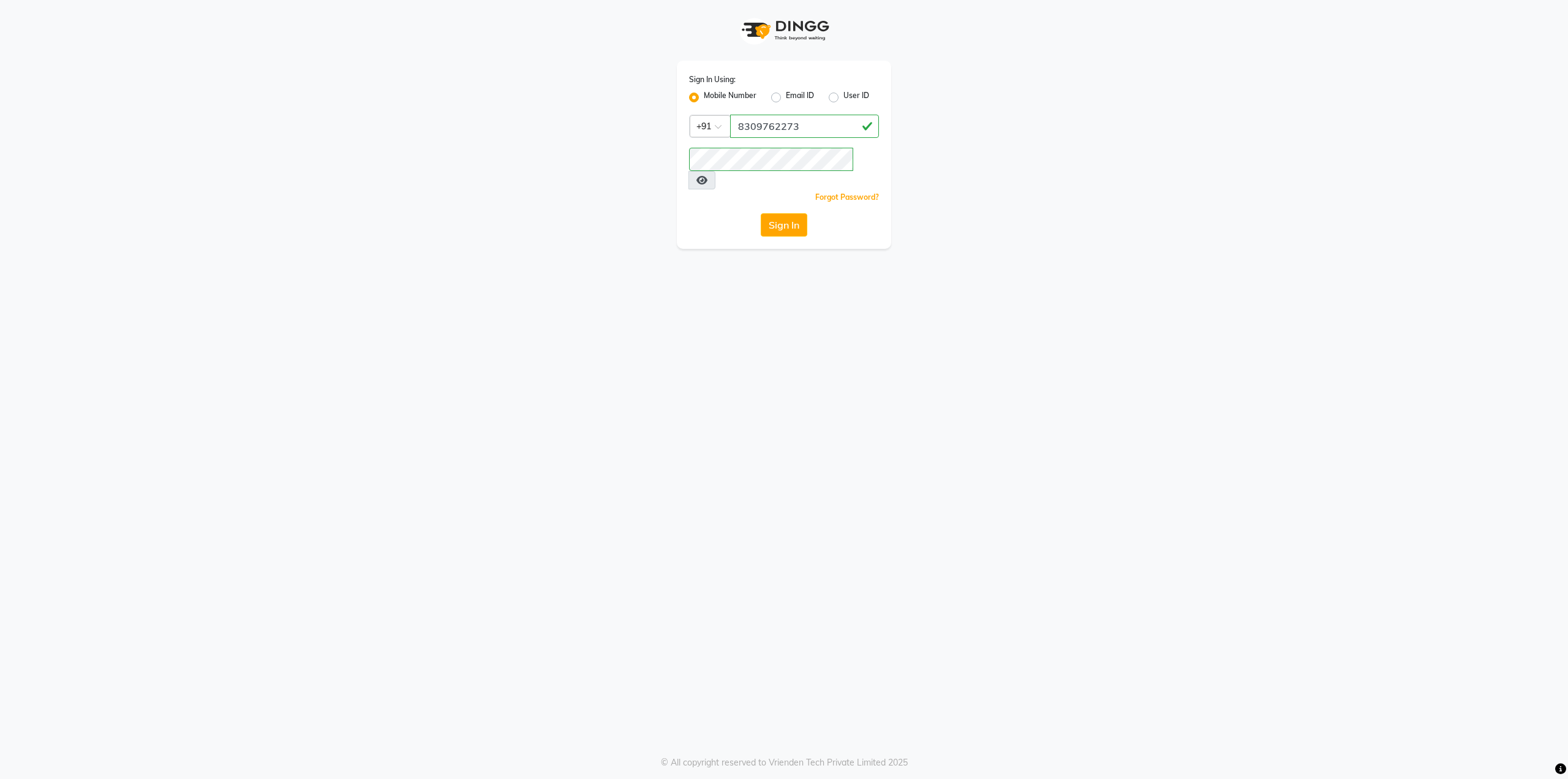
click at [660, 286] on div "Sign In Using: Mobile Number Email ID User ID Country Code × [PHONE_NUMBER] Rem…" at bounding box center [784, 389] width 1568 height 779
click at [786, 213] on button "Sign In" at bounding box center [784, 225] width 47 height 23
